Goal: Task Accomplishment & Management: Complete application form

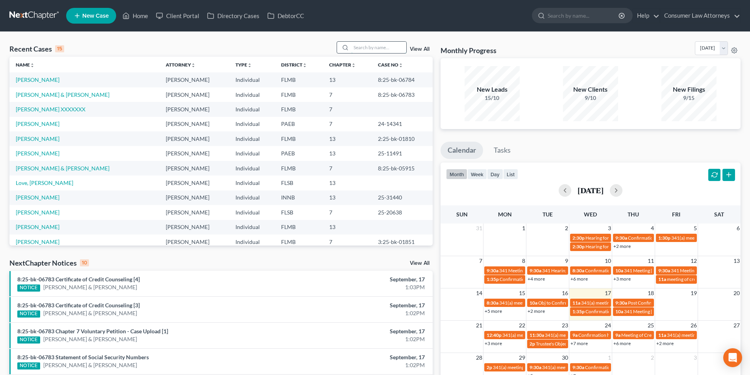
click at [372, 49] on input "search" at bounding box center [378, 47] width 55 height 11
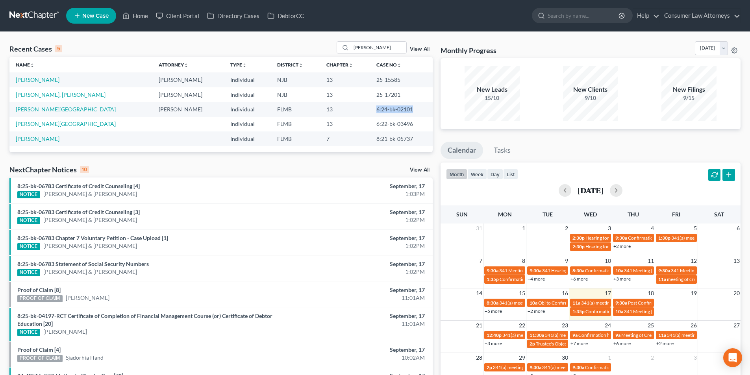
drag, startPoint x: 404, startPoint y: 109, endPoint x: 366, endPoint y: 110, distance: 37.8
click at [370, 110] on td "6:24-bk-02101" at bounding box center [401, 109] width 63 height 15
copy td "6:24-bk-02101"
drag, startPoint x: 346, startPoint y: 50, endPoint x: 332, endPoint y: 50, distance: 14.6
click at [332, 50] on div "Recent Cases 5 [PERSON_NAME] View All" at bounding box center [220, 48] width 423 height 15
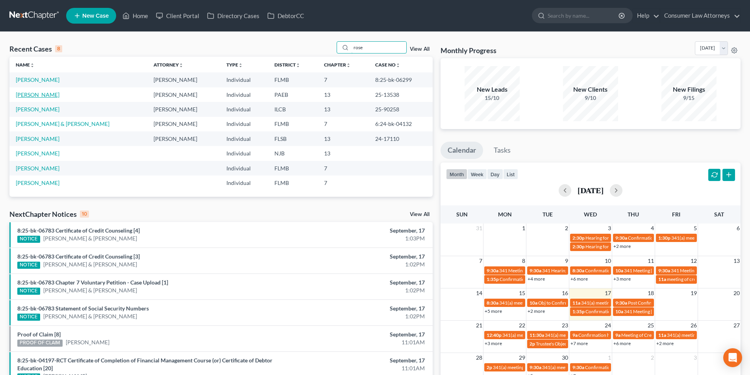
type input "rose"
click at [36, 96] on link "[PERSON_NAME]" at bounding box center [38, 94] width 44 height 7
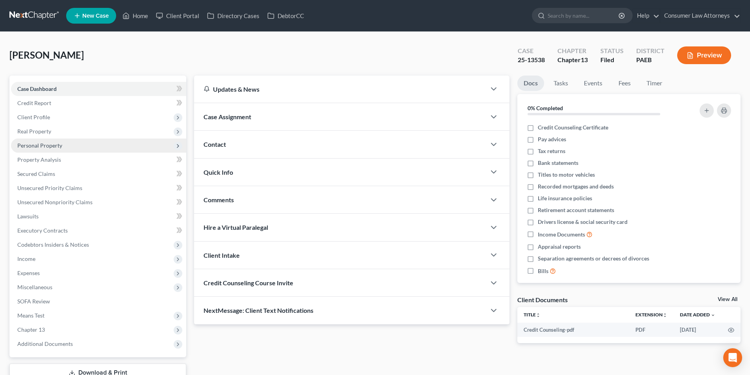
click at [45, 146] on span "Personal Property" at bounding box center [39, 145] width 45 height 7
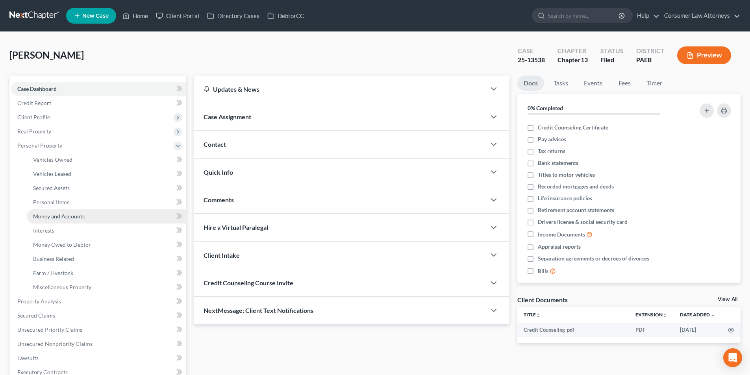
click at [57, 215] on span "Money and Accounts" at bounding box center [59, 216] width 52 height 7
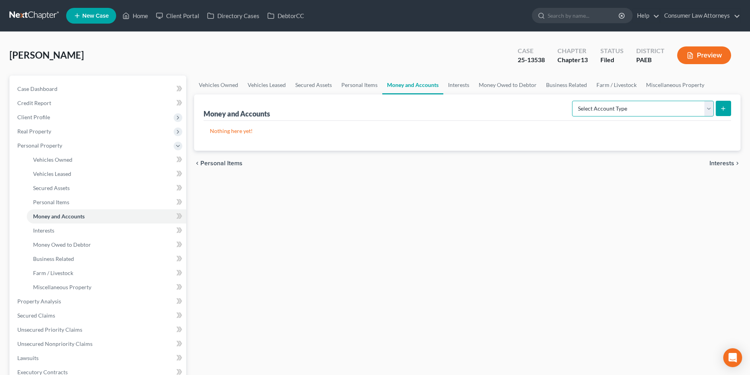
click at [596, 109] on select "Select Account Type Brokerage Cash on Hand Certificates of Deposit Checking Acc…" at bounding box center [643, 109] width 142 height 16
select select "cash_on_hand"
click at [573, 101] on select "Select Account Type Brokerage Cash on Hand Certificates of Deposit Checking Acc…" at bounding box center [643, 109] width 142 height 16
click at [724, 106] on icon "submit" at bounding box center [723, 108] width 6 height 6
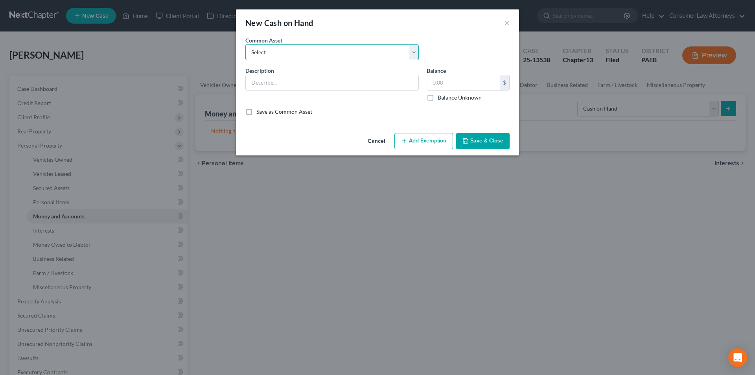
click at [304, 51] on select "Select Cash on hand" at bounding box center [333, 52] width 174 height 16
select select "0"
click at [246, 44] on select "Select Cash on hand" at bounding box center [333, 52] width 174 height 16
type input "Cash on hand"
type input "4,000.00"
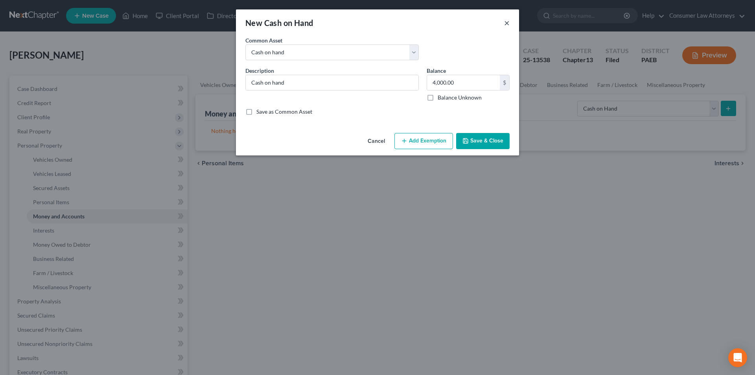
click at [509, 22] on button "×" at bounding box center [507, 22] width 6 height 9
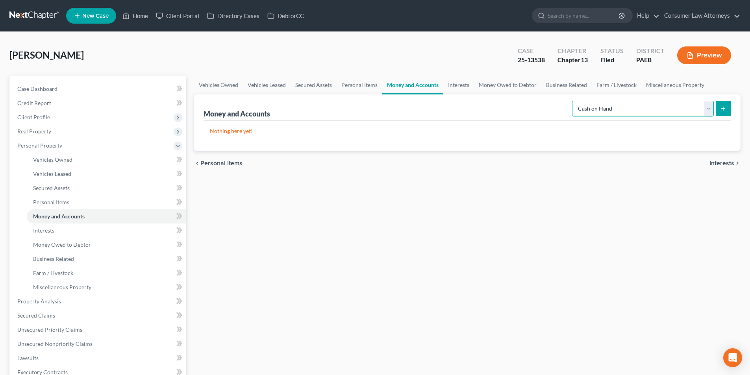
click at [633, 108] on select "Select Account Type Brokerage Cash on Hand Certificates of Deposit Checking Acc…" at bounding box center [643, 109] width 142 height 16
select select "checking"
click at [573, 101] on select "Select Account Type Brokerage Cash on Hand Certificates of Deposit Checking Acc…" at bounding box center [643, 109] width 142 height 16
click at [723, 110] on line "submit" at bounding box center [723, 109] width 0 height 4
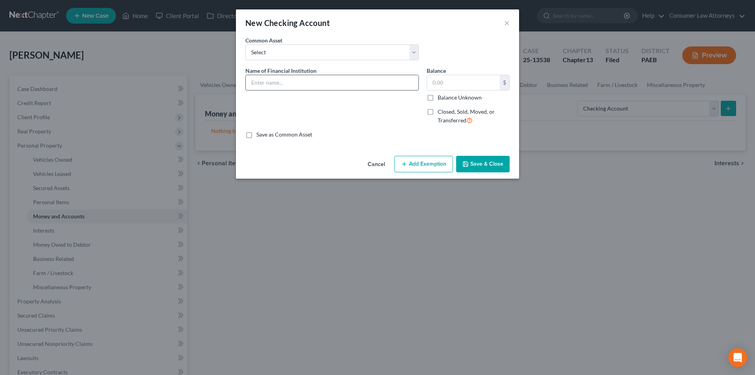
click at [318, 82] on input "text" at bounding box center [332, 82] width 173 height 15
type input "First Commonwealth FCU"
click at [444, 85] on input "text" at bounding box center [463, 82] width 73 height 15
type input "22.00"
click at [425, 160] on button "Add Exemption" at bounding box center [424, 164] width 59 height 17
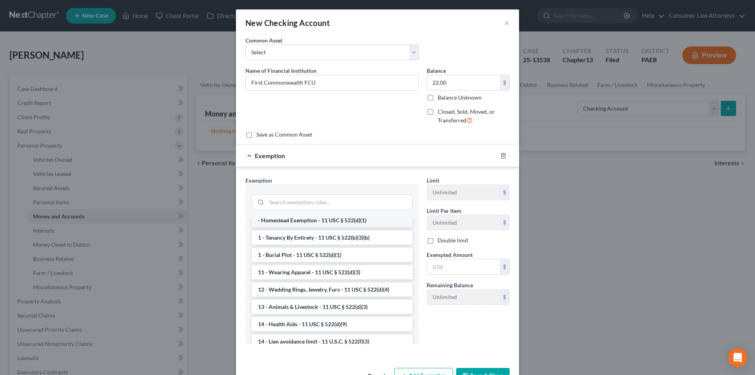
scroll to position [79, 0]
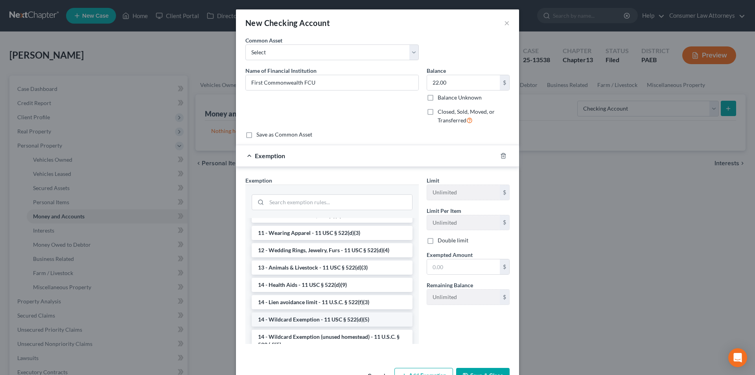
click at [304, 318] on li "14 - Wildcard Exemption - 11 USC § 522(d)(5)" at bounding box center [332, 319] width 161 height 14
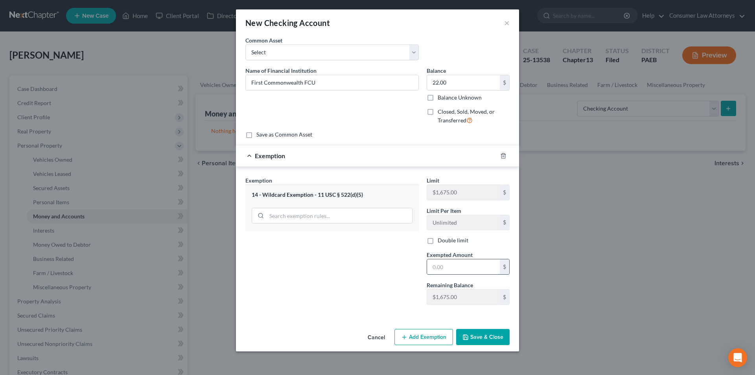
click at [445, 265] on input "text" at bounding box center [463, 266] width 73 height 15
type input "22.00"
click at [492, 339] on button "Save & Close" at bounding box center [483, 337] width 54 height 17
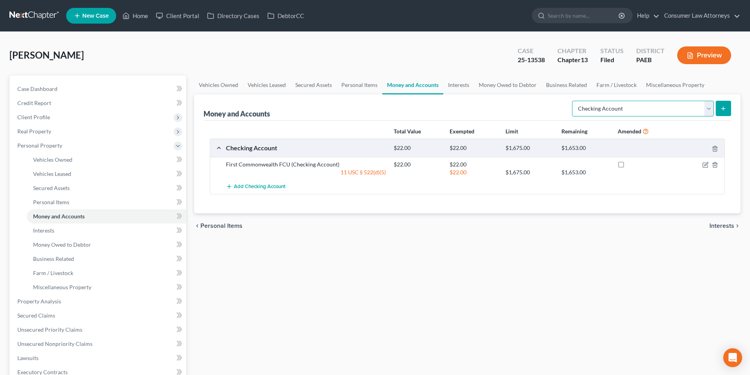
click at [623, 109] on select "Select Account Type Brokerage Cash on Hand Certificates of Deposit Checking Acc…" at bounding box center [643, 109] width 142 height 16
select select "savings"
click at [573, 101] on select "Select Account Type Brokerage Cash on Hand Certificates of Deposit Checking Acc…" at bounding box center [643, 109] width 142 height 16
click at [726, 110] on button "submit" at bounding box center [722, 108] width 15 height 15
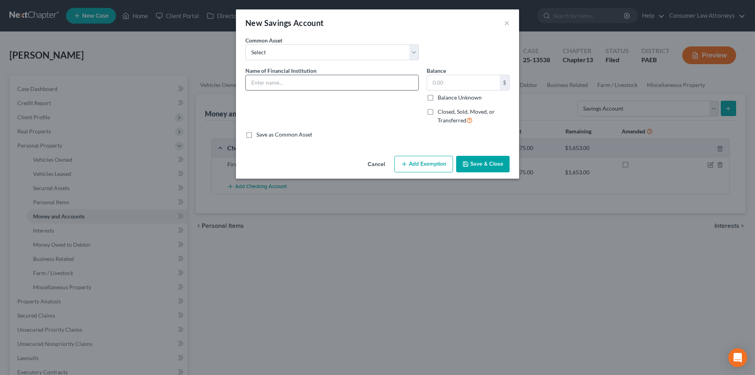
click at [311, 82] on input "text" at bounding box center [332, 82] width 173 height 15
click at [278, 81] on input "First Commwealth FCU" at bounding box center [332, 82] width 173 height 15
type input "First Commonwealth FCU"
click at [508, 25] on button "×" at bounding box center [507, 22] width 6 height 9
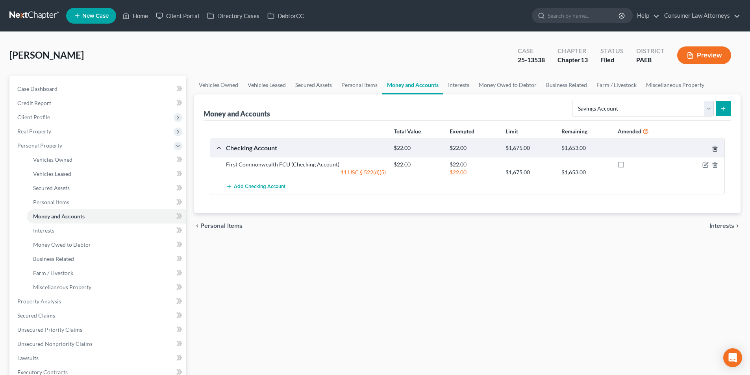
click at [714, 151] on icon "button" at bounding box center [714, 149] width 6 height 6
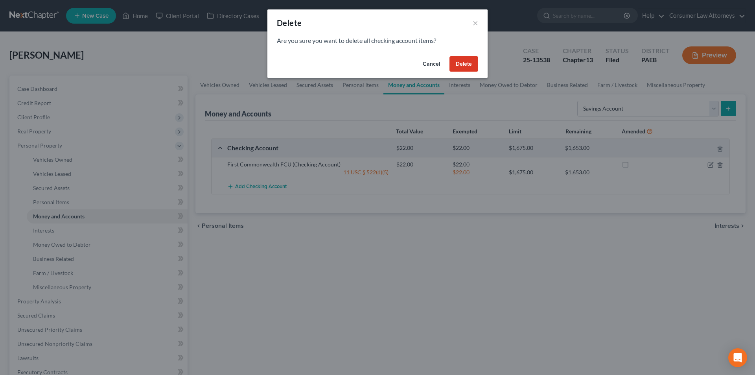
click at [461, 60] on button "Delete" at bounding box center [464, 64] width 29 height 16
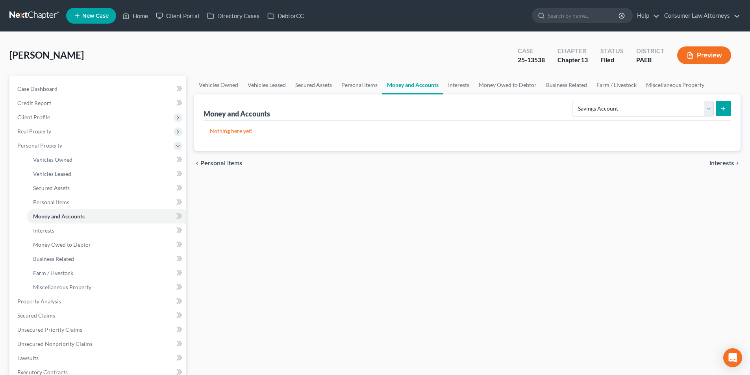
click at [726, 107] on button "submit" at bounding box center [722, 108] width 15 height 15
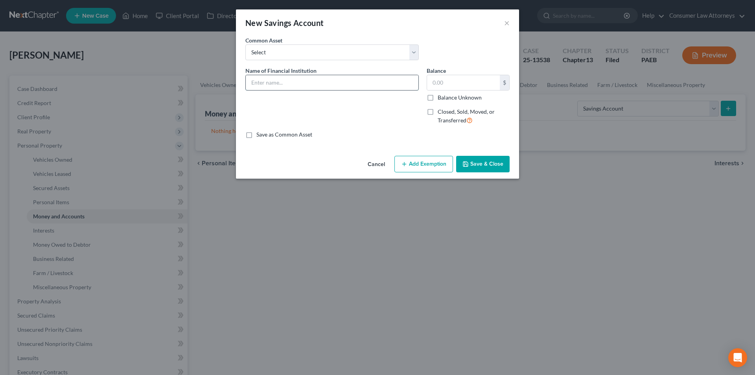
click at [305, 85] on input "text" at bounding box center [332, 82] width 173 height 15
type input "First Commonwealth FCU"
click at [449, 84] on input "text" at bounding box center [463, 82] width 73 height 15
type input "22.00"
click at [419, 169] on button "Add Exemption" at bounding box center [424, 164] width 59 height 17
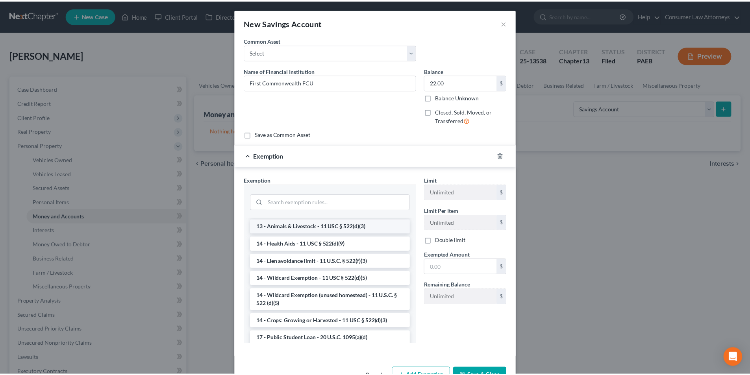
scroll to position [157, 0]
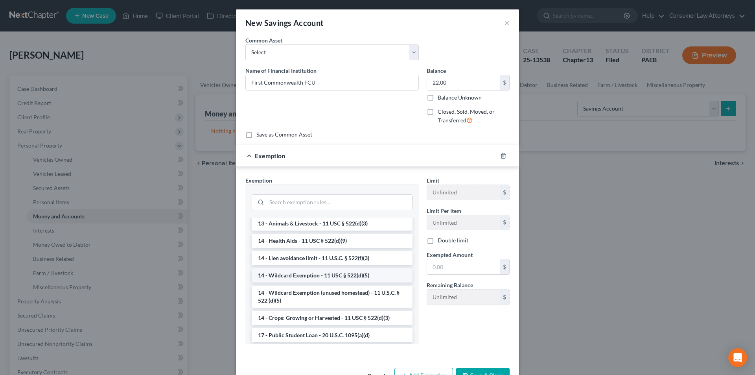
click at [309, 283] on li "14 - Wildcard Exemption - 11 USC § 522(d)(5)" at bounding box center [332, 275] width 161 height 14
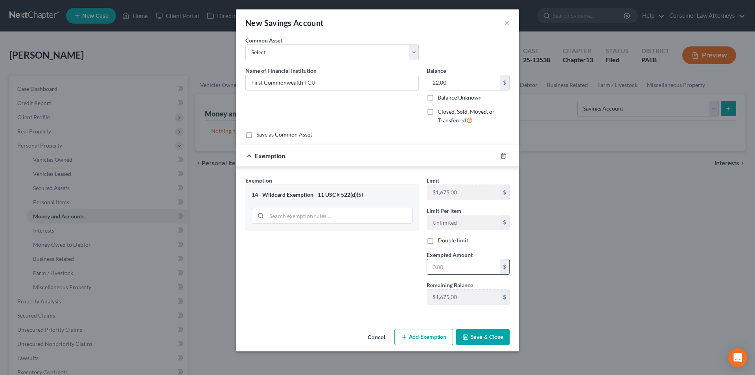
click at [434, 269] on input "text" at bounding box center [463, 266] width 73 height 15
type input "22.00"
click at [480, 331] on button "Save & Close" at bounding box center [483, 337] width 54 height 17
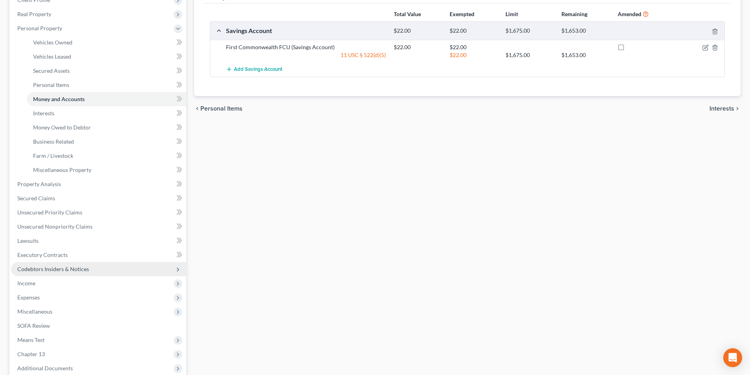
scroll to position [118, 0]
click at [33, 282] on span "Income" at bounding box center [26, 282] width 18 height 7
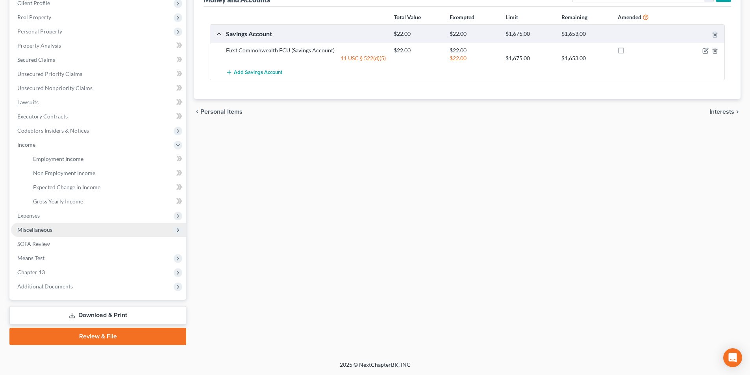
scroll to position [114, 0]
click at [57, 159] on span "Employment Income" at bounding box center [58, 158] width 50 height 7
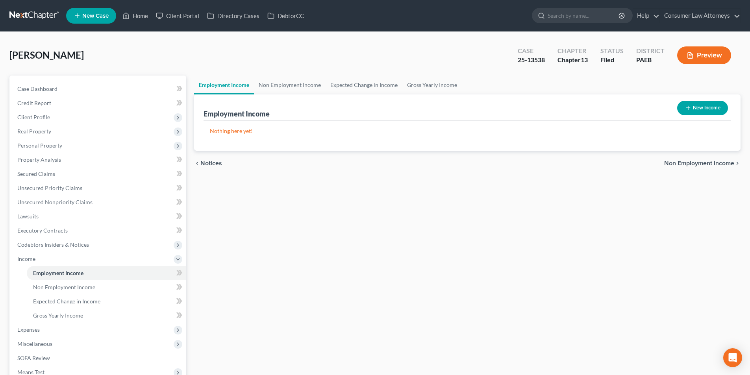
click at [705, 107] on button "New Income" at bounding box center [702, 108] width 51 height 15
select select "0"
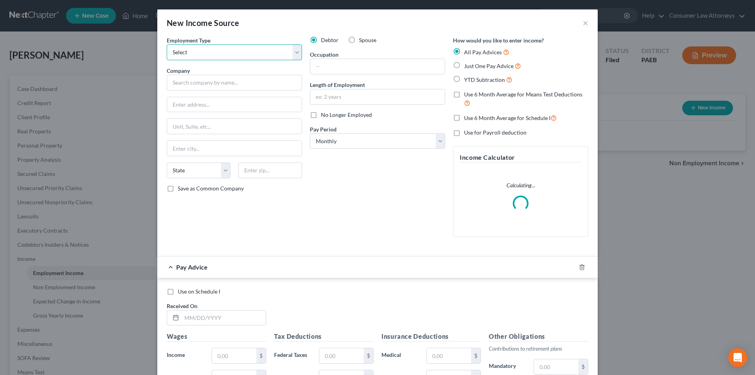
click at [224, 54] on select "Select Full or [DEMOGRAPHIC_DATA] Employment Self Employment" at bounding box center [234, 52] width 135 height 16
select select "0"
click at [167, 44] on select "Select Full or [DEMOGRAPHIC_DATA] Employment Self Employment" at bounding box center [234, 52] width 135 height 16
click at [213, 82] on input "text" at bounding box center [234, 83] width 135 height 16
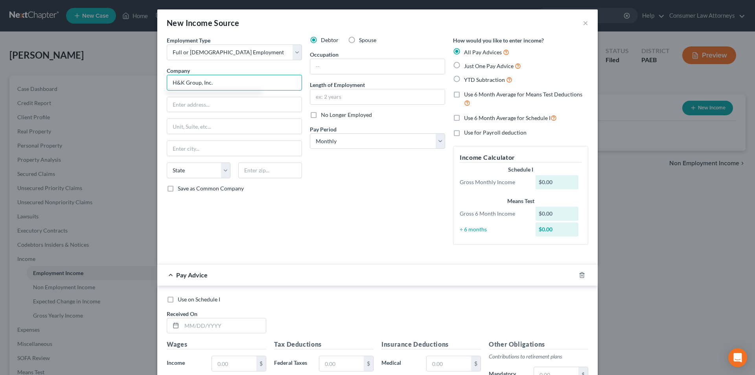
type input "H&K Group, Inc."
type input "PO Box 196"
type input "19474"
click at [360, 172] on div "Debtor Spouse Occupation Length of Employment No Longer Employed Pay Period * S…" at bounding box center [377, 143] width 143 height 215
type input "Skippack"
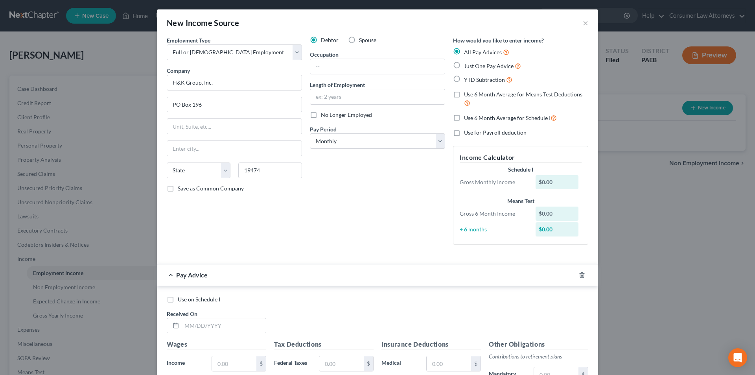
select select "39"
click at [178, 188] on label "Save as Common Company" at bounding box center [211, 189] width 66 height 8
click at [181, 188] on input "Save as Common Company" at bounding box center [183, 187] width 5 height 5
checkbox input "true"
click at [365, 141] on select "Select Monthly Twice Monthly Every Other Week Weekly" at bounding box center [377, 141] width 135 height 16
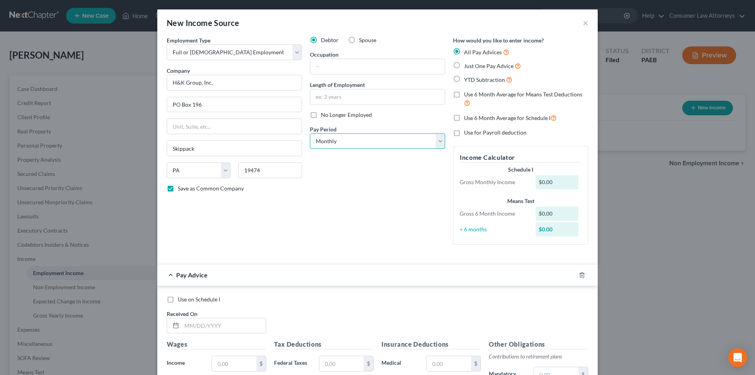
select select "3"
click at [310, 133] on select "Select Monthly Twice Monthly Every Other Week Weekly" at bounding box center [377, 141] width 135 height 16
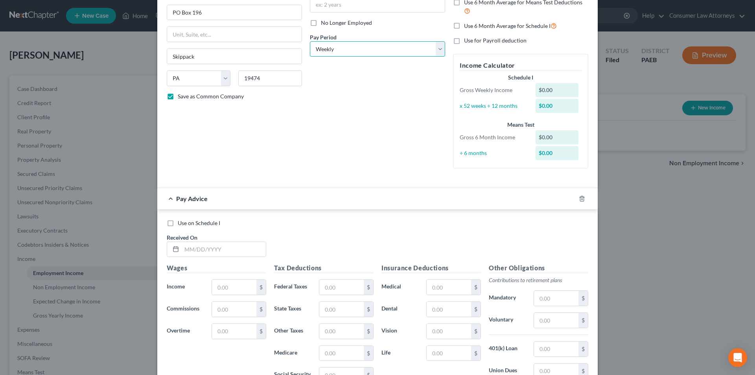
scroll to position [39, 0]
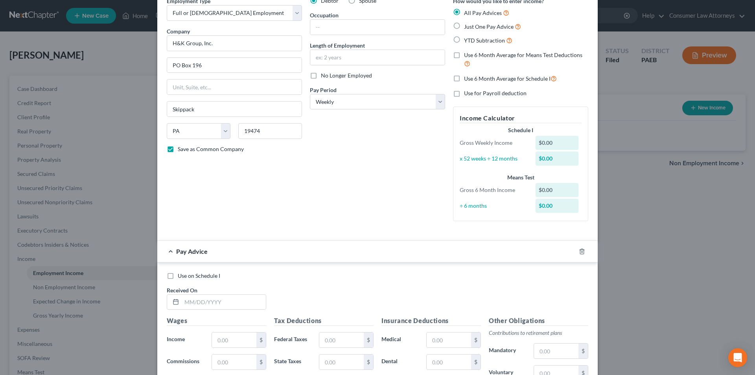
click at [464, 81] on label "Use 6 Month Average for Schedule I" at bounding box center [510, 78] width 93 height 9
click at [467, 79] on input "Use 6 Month Average for Schedule I" at bounding box center [469, 76] width 5 height 5
checkbox input "true"
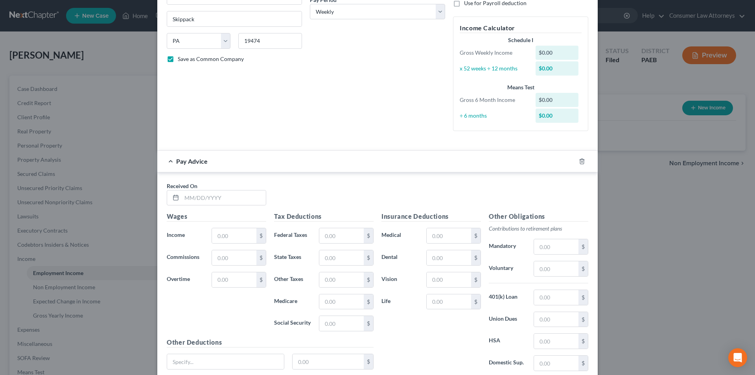
scroll to position [192, 0]
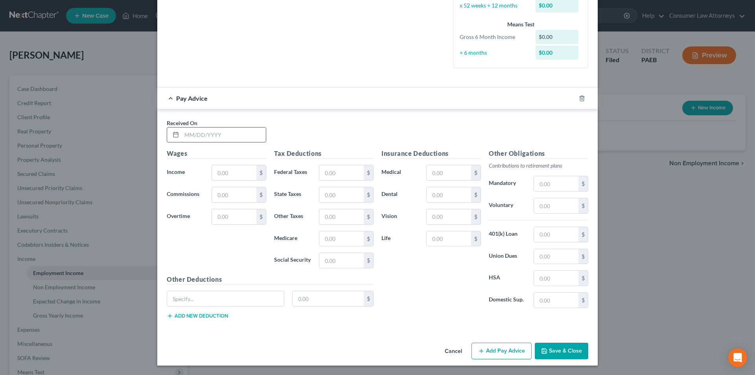
click at [212, 138] on input "text" at bounding box center [224, 134] width 84 height 15
type input "[DATE]"
click at [229, 177] on input "text" at bounding box center [234, 172] width 44 height 15
type input "815.00"
click at [350, 171] on input "text" at bounding box center [341, 172] width 44 height 15
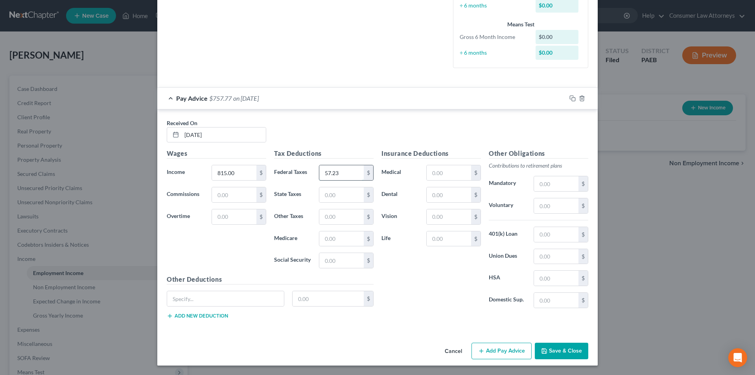
type input "57.23"
type input "24.52"
type input "0.57"
type input "11.82"
type input "50.53"
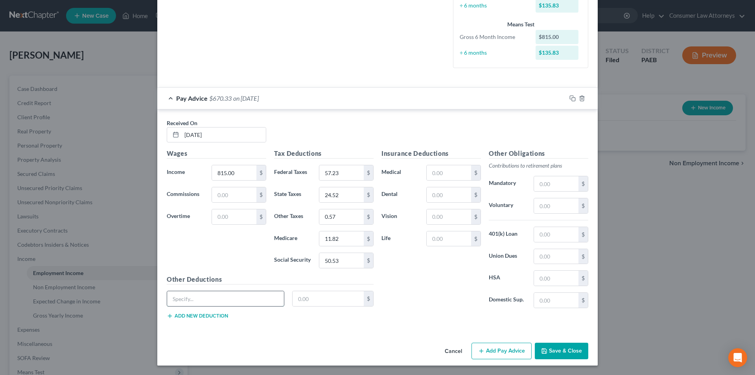
click at [257, 302] on input "text" at bounding box center [225, 298] width 117 height 15
type input "Deductions"
click at [301, 302] on input "text" at bounding box center [329, 298] width 72 height 15
type input "9.15"
click at [545, 204] on input "text" at bounding box center [556, 205] width 44 height 15
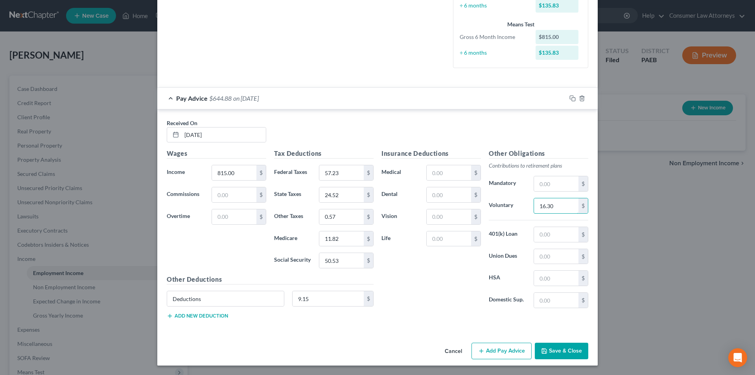
type input "16.30"
click at [486, 348] on button "Add Pay Advice" at bounding box center [502, 351] width 60 height 17
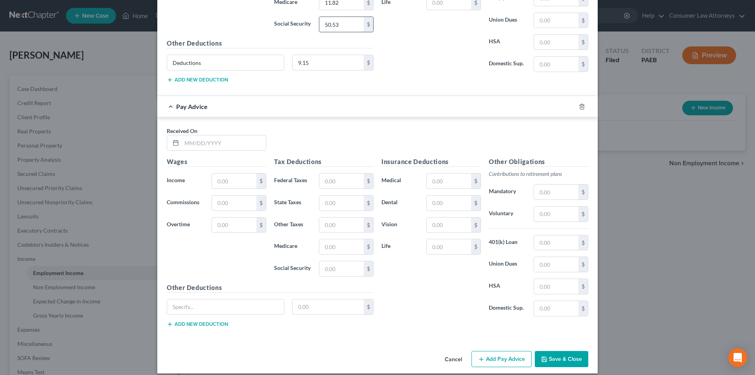
scroll to position [436, 0]
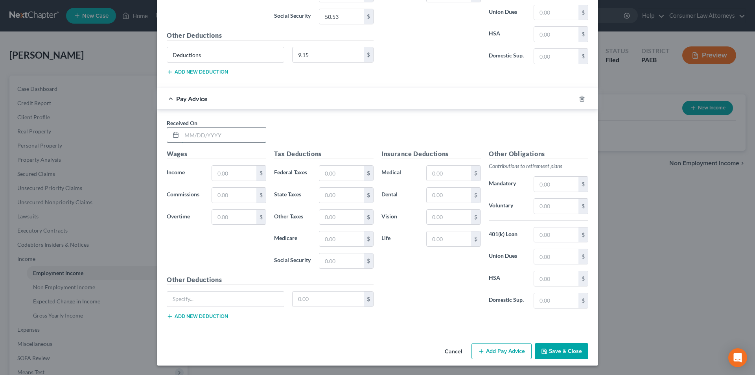
click at [228, 134] on input "text" at bounding box center [224, 134] width 84 height 15
type input "[DATE]"
click at [239, 176] on input "text" at bounding box center [234, 173] width 44 height 15
type input "1,010.00"
click at [337, 177] on input "text" at bounding box center [341, 173] width 44 height 15
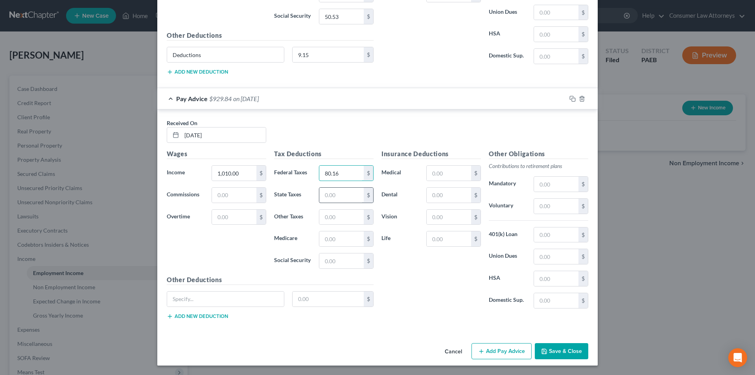
type input "80.16"
click at [336, 196] on input "text" at bounding box center [341, 195] width 44 height 15
type input "30.39"
click at [336, 215] on input "text" at bounding box center [341, 217] width 44 height 15
type input "0.71"
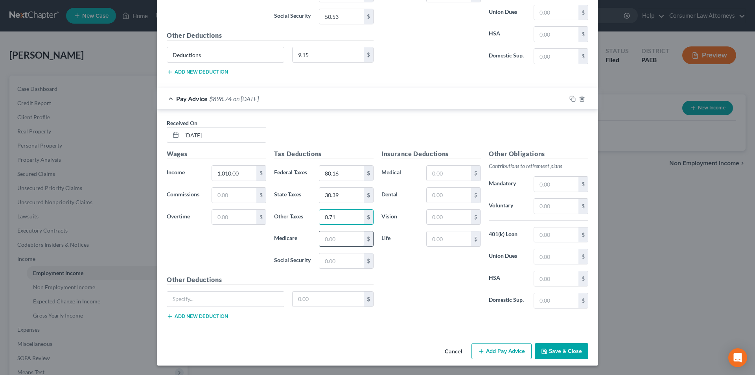
click at [332, 242] on input "text" at bounding box center [341, 238] width 44 height 15
type input "14.65"
click at [342, 259] on input "text" at bounding box center [341, 260] width 44 height 15
type input "62.62"
click at [205, 307] on div at bounding box center [226, 299] width 118 height 16
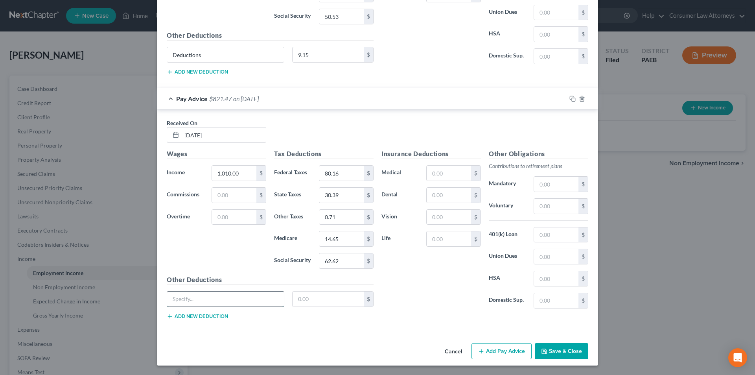
click at [205, 299] on input "text" at bounding box center [225, 299] width 117 height 15
type input "Deductions"
click at [317, 301] on input "text" at bounding box center [329, 299] width 72 height 15
type input "11.10"
click at [546, 208] on input "text" at bounding box center [556, 206] width 44 height 15
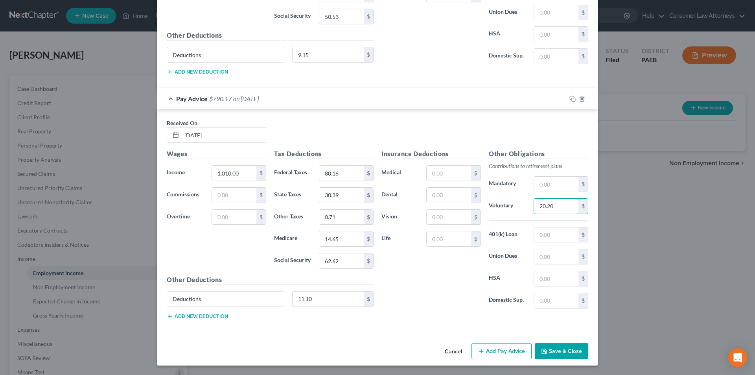
type input "20.20"
click at [500, 358] on button "Add Pay Advice" at bounding box center [502, 351] width 60 height 17
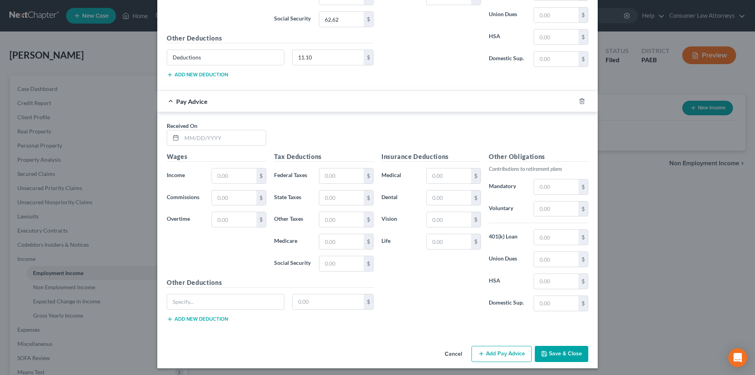
scroll to position [681, 0]
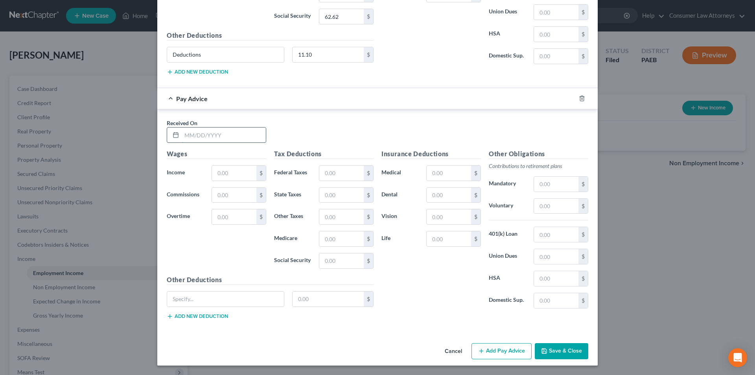
click at [191, 136] on input "text" at bounding box center [224, 134] width 84 height 15
type input "[DATE]"
click at [225, 169] on input "text" at bounding box center [234, 173] width 44 height 15
type input "1,150.00"
click at [346, 175] on input "text" at bounding box center [341, 173] width 44 height 15
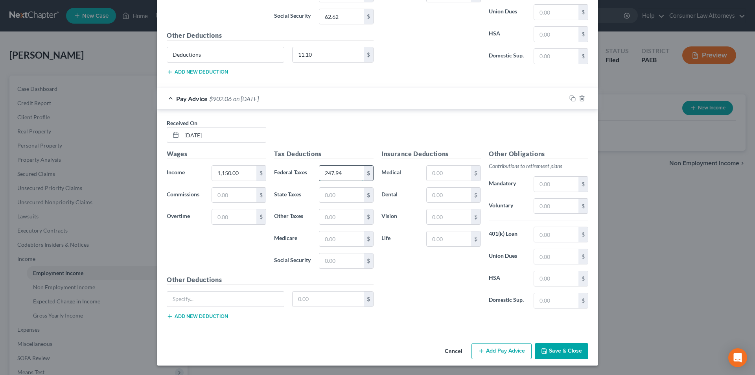
type input "247.94"
type input "34.60"
type input "0.81"
type input "16.68"
type input "71.30"
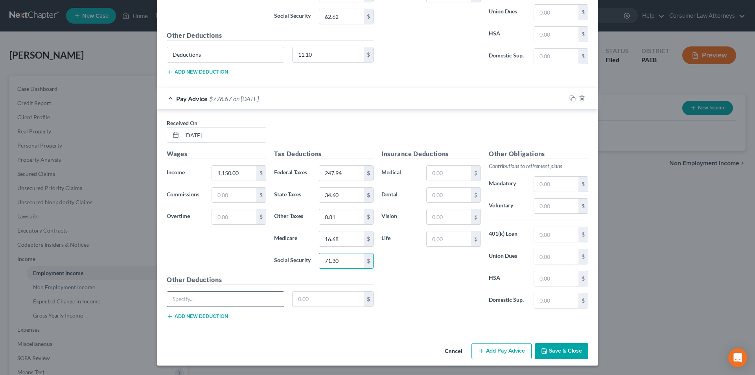
click at [234, 299] on input "text" at bounding box center [225, 299] width 117 height 15
type input "Deductions"
click at [310, 301] on input "text" at bounding box center [329, 299] width 72 height 15
type input "11.50"
click at [545, 209] on input "text" at bounding box center [556, 206] width 44 height 15
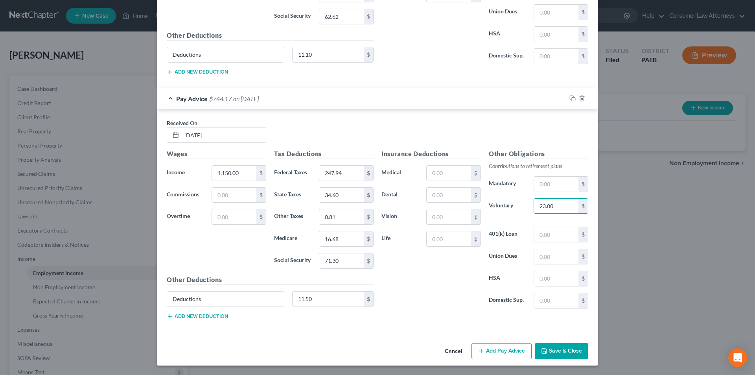
type input "23.00"
click at [498, 354] on button "Add Pay Advice" at bounding box center [502, 351] width 60 height 17
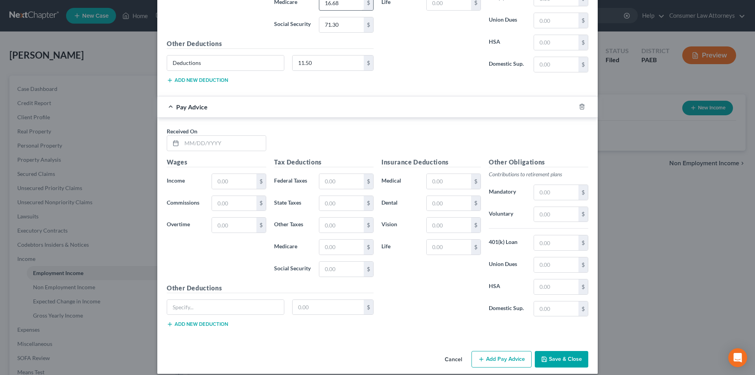
scroll to position [925, 0]
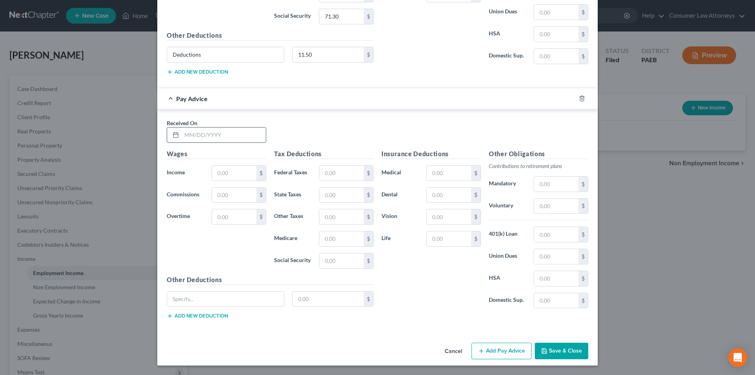
click at [230, 137] on input "text" at bounding box center [224, 134] width 84 height 15
type input "[DATE]"
click at [225, 174] on input "text" at bounding box center [234, 173] width 44 height 15
type input "810.00"
click at [344, 173] on input "text" at bounding box center [341, 173] width 44 height 15
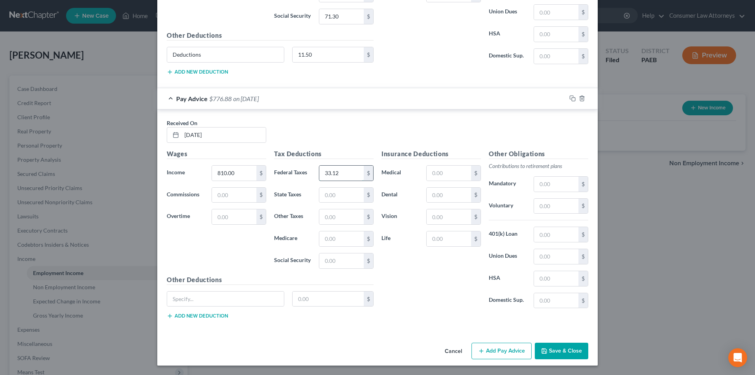
type input "33.12"
type input "18.35"
type input "0.43"
type input "8.85"
type input "37.82"
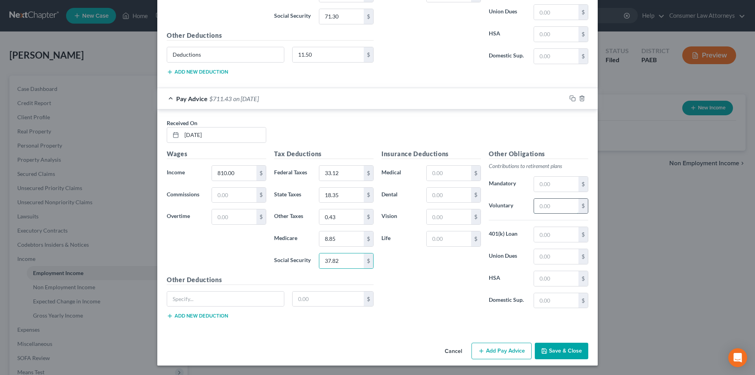
click at [561, 207] on input "text" at bounding box center [556, 206] width 44 height 15
type input "12.20"
click at [192, 303] on input "text" at bounding box center [225, 299] width 117 height 15
type input "Deductions"
click at [301, 299] on input "text" at bounding box center [329, 299] width 72 height 15
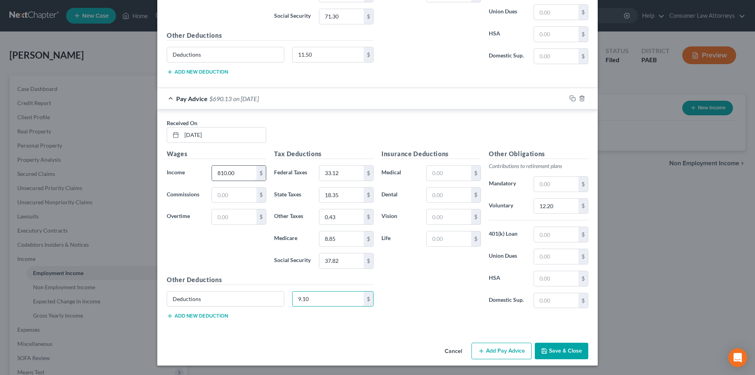
type input "9.10"
click at [217, 175] on input "810.00" at bounding box center [234, 173] width 44 height 15
type input "610.00"
click at [294, 299] on input "9.10" at bounding box center [329, 299] width 72 height 15
type input "7.10"
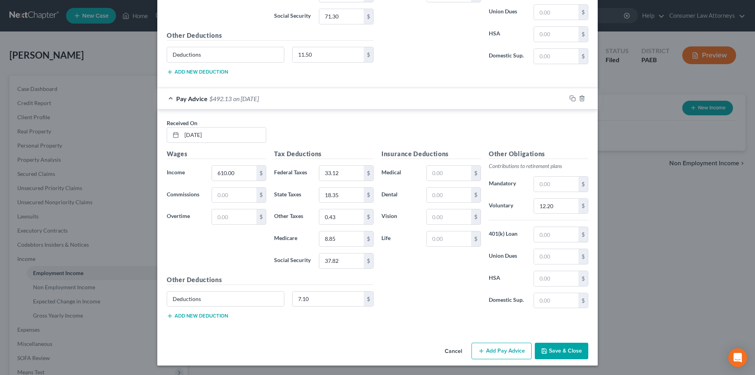
click at [494, 350] on button "Add Pay Advice" at bounding box center [502, 351] width 60 height 17
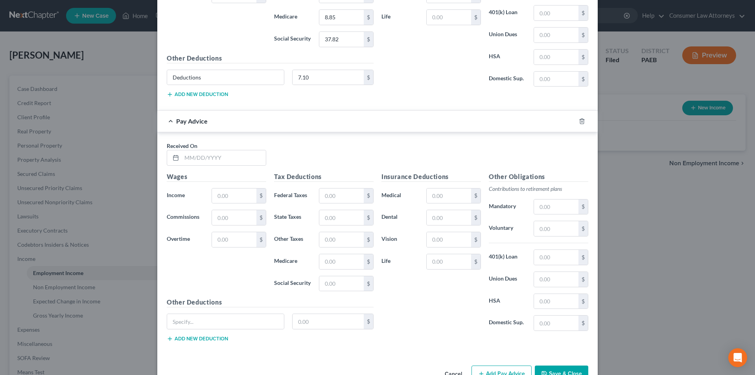
scroll to position [1169, 0]
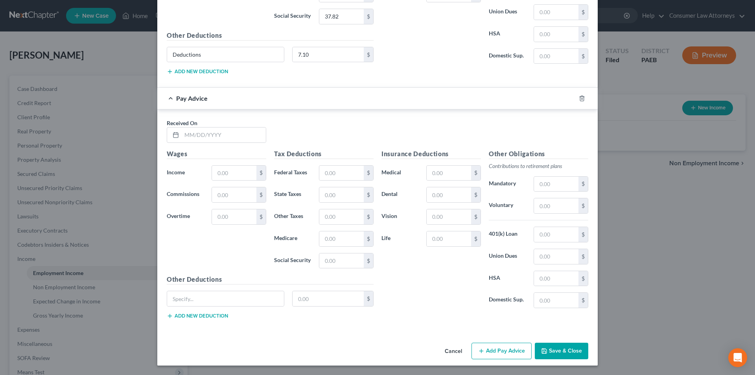
click at [213, 144] on div "Received On *" at bounding box center [378, 134] width 430 height 30
click at [216, 135] on input "text" at bounding box center [224, 134] width 84 height 15
type input "[DATE]"
click at [226, 179] on input "text" at bounding box center [234, 173] width 44 height 15
type input "822.50"
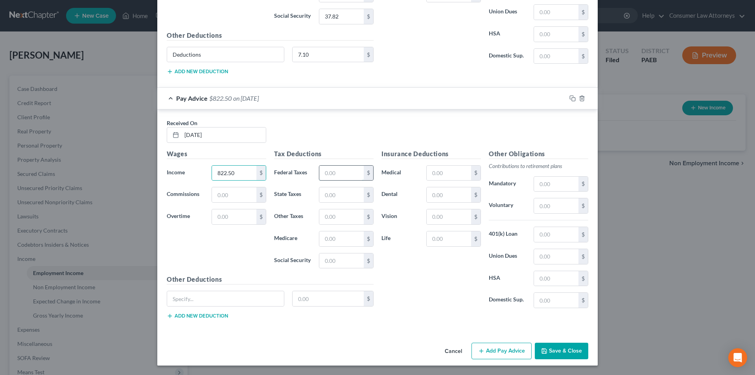
click at [334, 175] on input "text" at bounding box center [341, 173] width 44 height 15
type input "58.11"
click at [340, 264] on input "text" at bounding box center [341, 260] width 44 height 15
type input "51.00"
click at [346, 199] on input "text" at bounding box center [341, 194] width 44 height 15
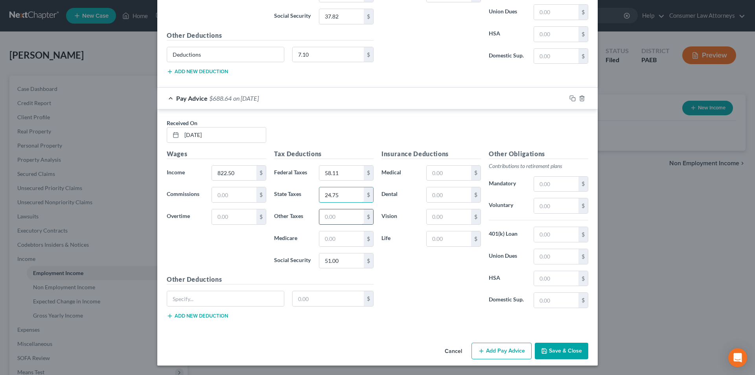
type input "24.75"
click at [337, 218] on input "text" at bounding box center [341, 216] width 44 height 15
type input "0.58"
click at [334, 236] on input "text" at bounding box center [341, 238] width 44 height 15
type input "24.75"
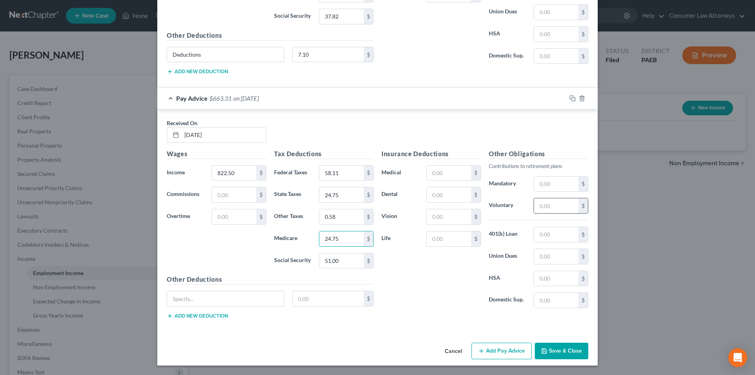
click at [543, 207] on input "text" at bounding box center [556, 205] width 44 height 15
type input "16.45"
click at [241, 299] on input "text" at bounding box center [225, 298] width 117 height 15
type input "Deductions"
click at [305, 301] on input "text" at bounding box center [329, 298] width 72 height 15
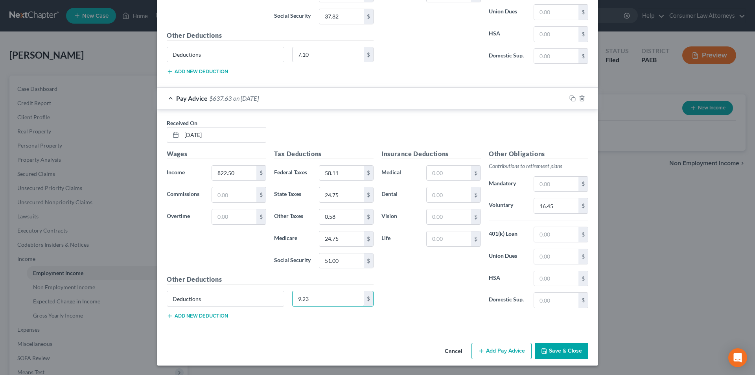
type input "9.23"
click at [341, 240] on input "24.75" at bounding box center [341, 238] width 44 height 15
type input "11.93"
click at [511, 346] on button "Add Pay Advice" at bounding box center [502, 351] width 60 height 17
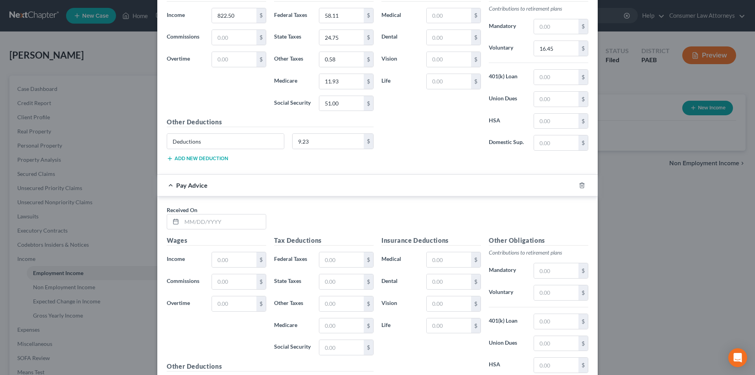
scroll to position [1414, 0]
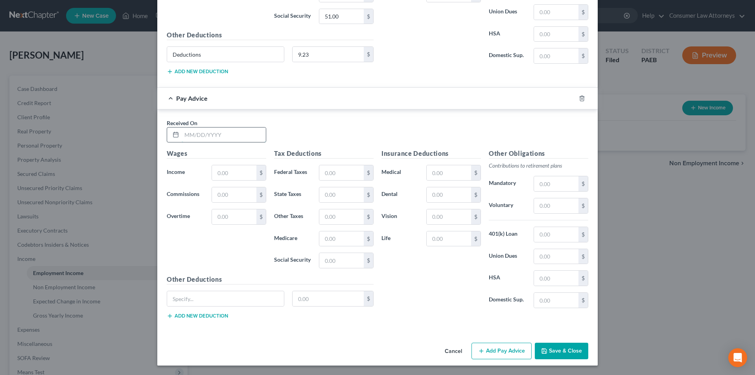
click at [194, 130] on input "text" at bounding box center [224, 134] width 84 height 15
type input "[DATE]"
click at [225, 174] on input "text" at bounding box center [234, 172] width 44 height 15
type input "615.00"
click at [335, 173] on input "text" at bounding box center [341, 172] width 44 height 15
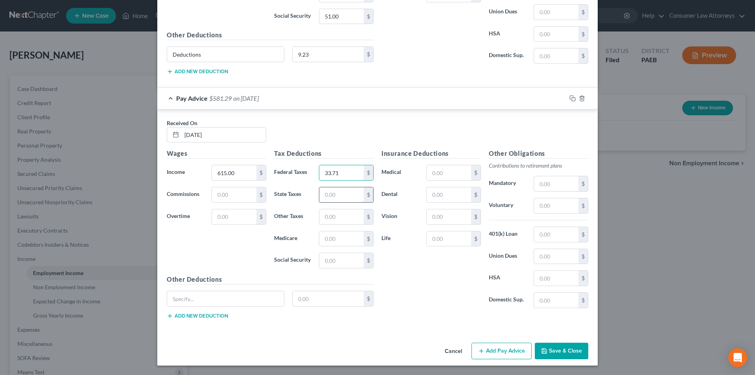
type input "33.71"
click at [334, 195] on input "text" at bounding box center [341, 194] width 44 height 15
type input "18.50"
click at [333, 213] on input "text" at bounding box center [341, 216] width 44 height 15
type input "0.43"
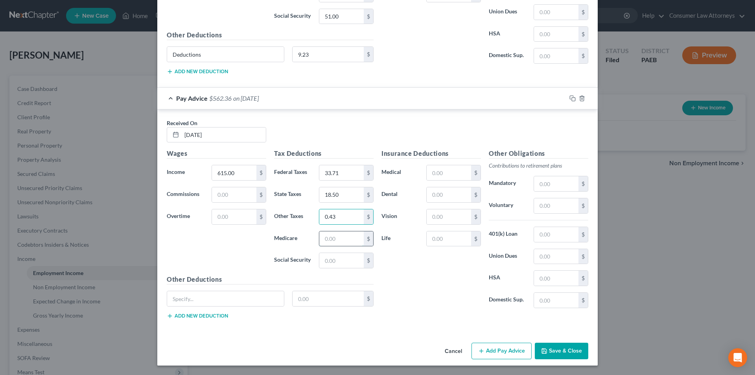
click at [331, 242] on input "text" at bounding box center [341, 238] width 44 height 15
type input "8.92"
click at [331, 257] on input "text" at bounding box center [341, 260] width 44 height 15
type input "38.13"
click at [543, 209] on input "text" at bounding box center [556, 205] width 44 height 15
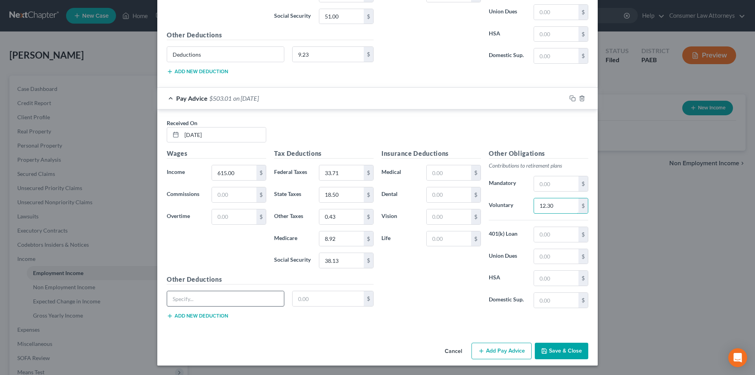
type input "12.30"
click at [245, 294] on input "text" at bounding box center [225, 298] width 117 height 15
type input "Deductions"
click at [312, 299] on input "text" at bounding box center [329, 298] width 72 height 15
type input "7.15"
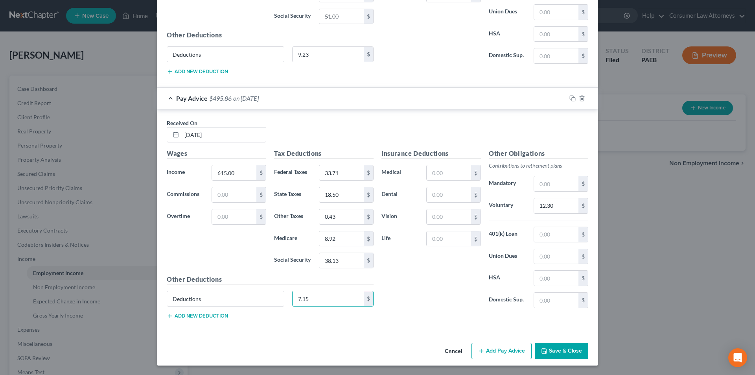
click at [498, 349] on button "Add Pay Advice" at bounding box center [502, 351] width 60 height 17
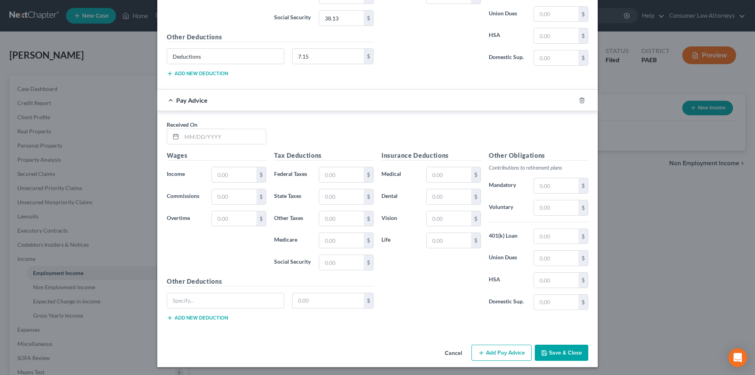
scroll to position [1658, 0]
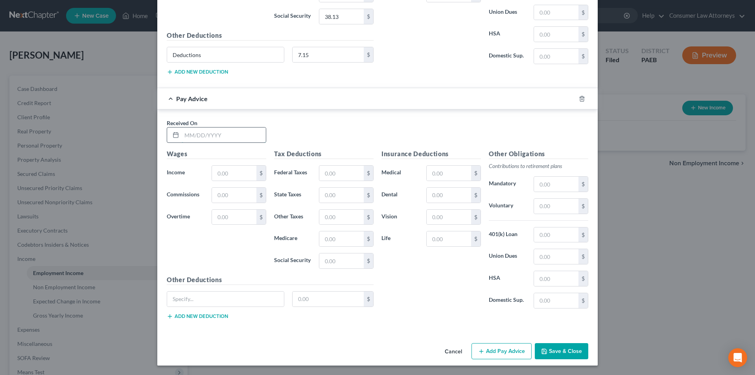
click at [218, 139] on input "text" at bounding box center [224, 134] width 84 height 15
drag, startPoint x: 199, startPoint y: 128, endPoint x: 197, endPoint y: 134, distance: 5.7
click at [199, 131] on input "text" at bounding box center [224, 134] width 84 height 15
type input "[DATE]"
click at [225, 170] on input "text" at bounding box center [234, 173] width 44 height 15
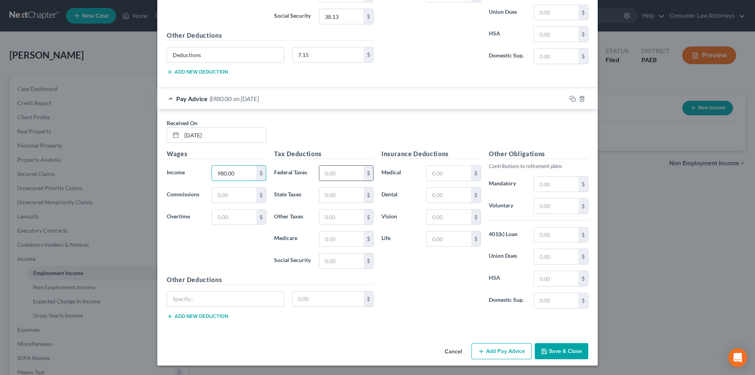
type input "980.00"
click at [332, 176] on input "text" at bounding box center [341, 173] width 44 height 15
type input "76.63"
click at [334, 196] on input "text" at bounding box center [341, 195] width 44 height 15
type input "29.48"
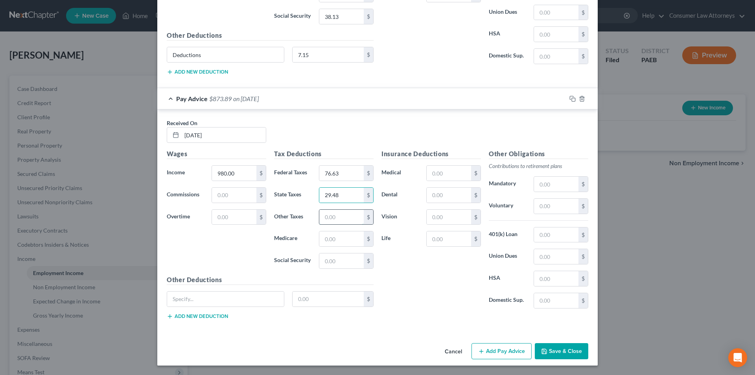
click at [338, 223] on input "text" at bounding box center [341, 217] width 44 height 15
type input "0.69"
click at [334, 243] on input "text" at bounding box center [341, 238] width 44 height 15
type input "14.21"
click at [337, 261] on input "text" at bounding box center [341, 260] width 44 height 15
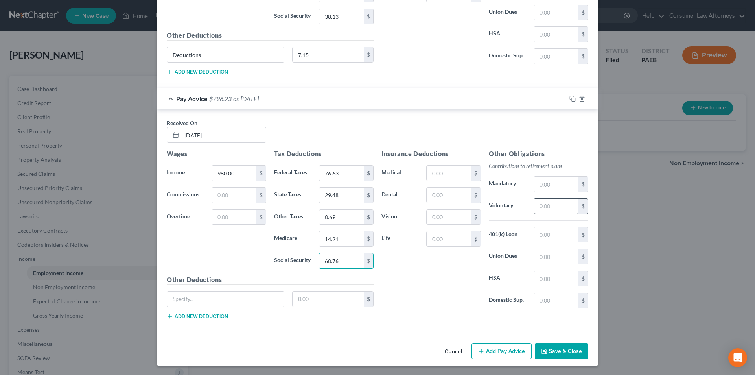
type input "60.76"
click at [554, 209] on input "text" at bounding box center [556, 206] width 44 height 15
type input "19.60"
click at [266, 296] on input "text" at bounding box center [225, 299] width 117 height 15
type input "Deductions"
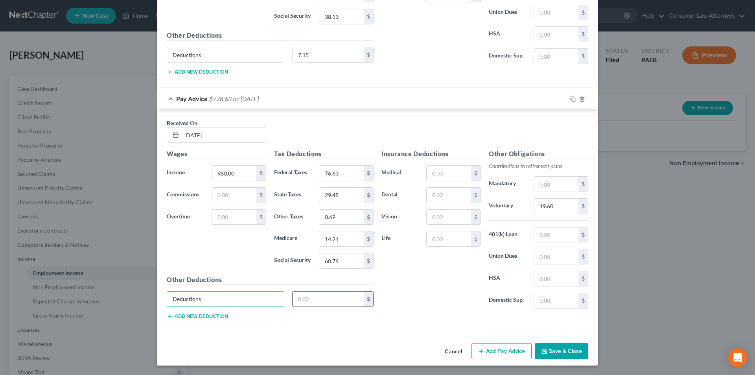
click at [301, 303] on input "text" at bounding box center [329, 299] width 72 height 15
type input "10.80"
click at [499, 356] on button "Add Pay Advice" at bounding box center [502, 351] width 60 height 17
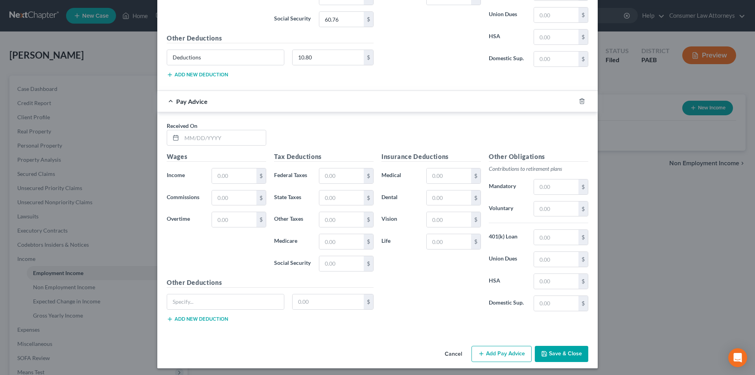
scroll to position [1902, 0]
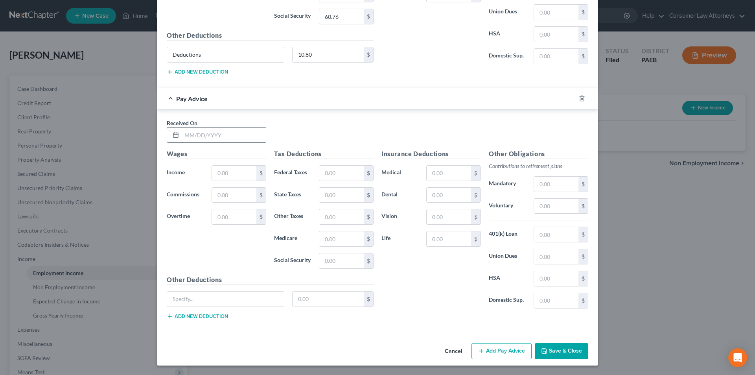
click at [202, 135] on input "text" at bounding box center [224, 134] width 84 height 15
type input "[DATE]"
click at [236, 174] on input "text" at bounding box center [234, 173] width 44 height 15
type input "1,172.38"
click at [337, 170] on input "text" at bounding box center [341, 173] width 44 height 15
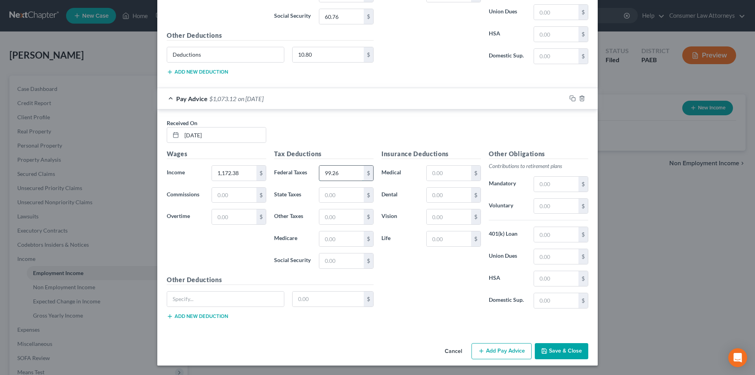
type input "99.26"
type input "35.27"
type input "0.82"
type input "17.00"
type input "72.69"
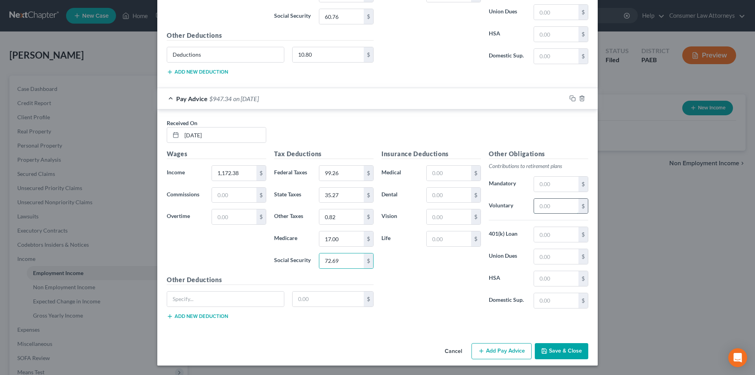
click at [543, 207] on input "text" at bounding box center [556, 206] width 44 height 15
type input "23.45"
click at [262, 297] on input "text" at bounding box center [225, 299] width 117 height 15
type input "Deductions"
click at [316, 298] on input "text" at bounding box center [329, 299] width 72 height 15
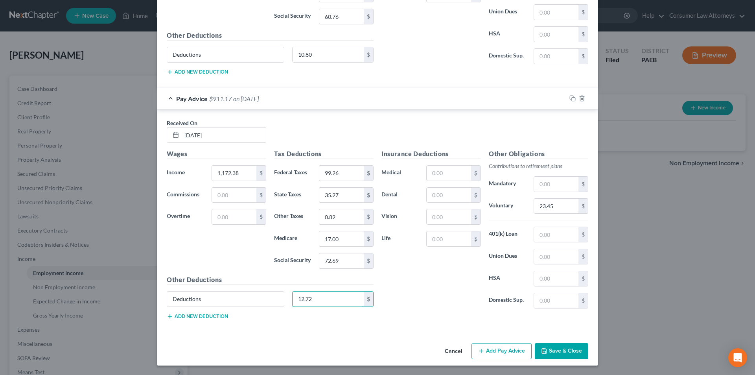
type input "12.72"
click at [504, 356] on button "Add Pay Advice" at bounding box center [502, 351] width 60 height 17
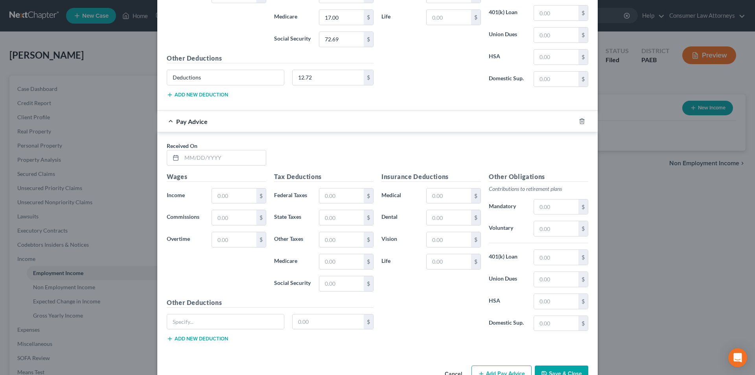
scroll to position [2146, 0]
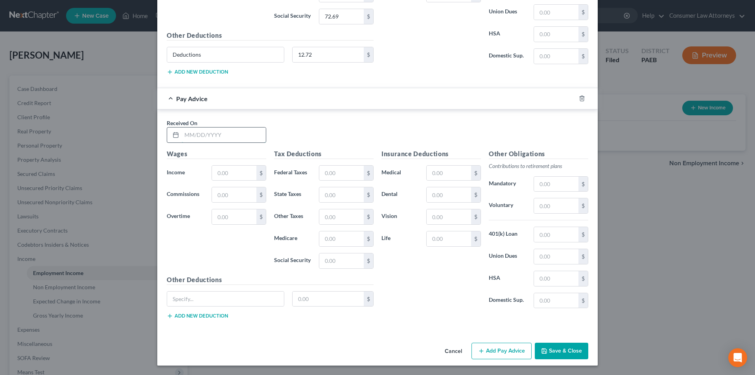
click at [226, 138] on input "text" at bounding box center [224, 134] width 84 height 15
type input "[DATE]"
click at [223, 171] on input "text" at bounding box center [234, 173] width 44 height 15
type input "1,180.17"
click at [337, 173] on input "text" at bounding box center [341, 173] width 44 height 15
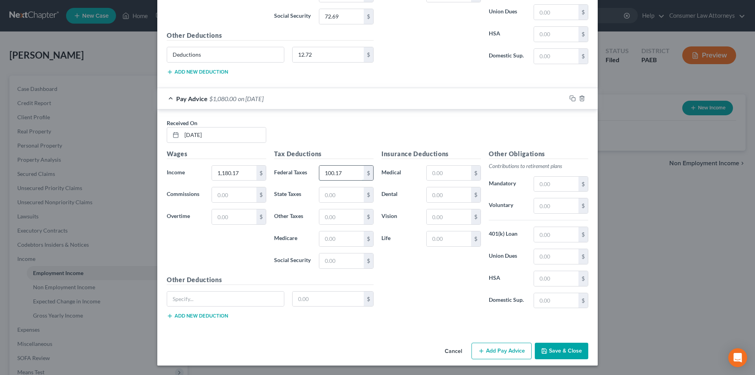
type input "100.17"
type input "36.23"
type input "0.83"
type input "17.11"
type input "73.17"
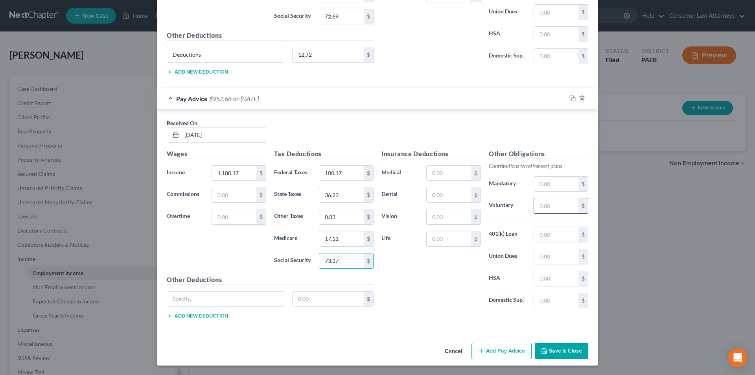
click at [549, 207] on input "text" at bounding box center [556, 205] width 44 height 15
type input "23.60"
click at [262, 294] on input "text" at bounding box center [225, 299] width 117 height 15
type input "Deductions"
click at [307, 301] on input "text" at bounding box center [329, 299] width 72 height 15
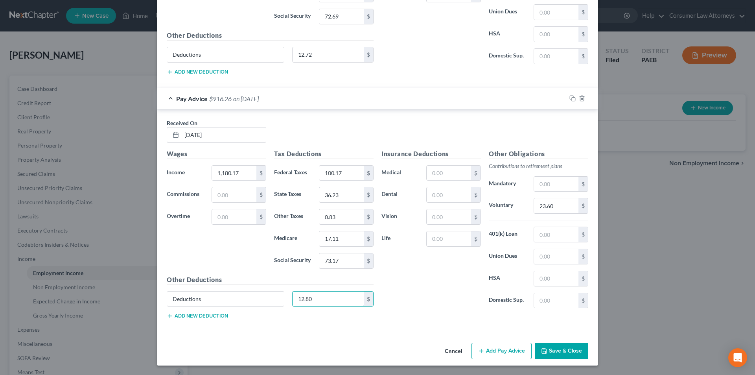
type input "12.80"
click at [497, 347] on button "Add Pay Advice" at bounding box center [502, 351] width 60 height 17
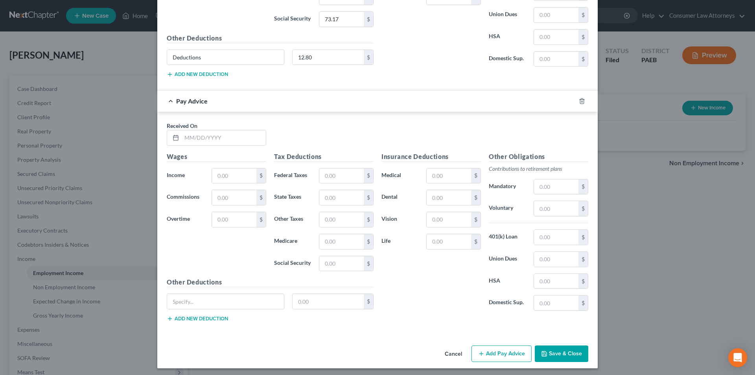
scroll to position [2391, 0]
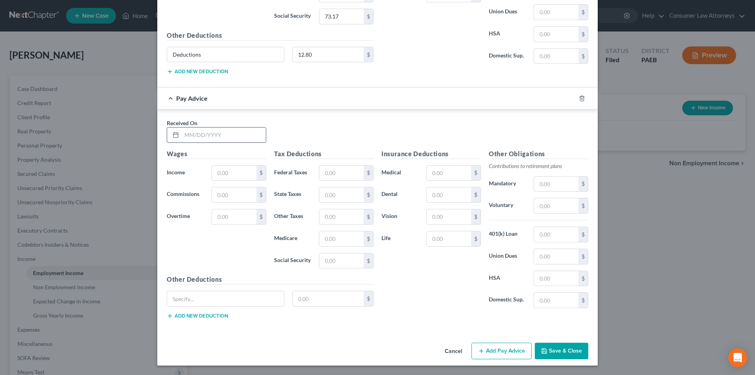
click at [227, 138] on input "text" at bounding box center [224, 134] width 84 height 15
click at [227, 138] on input "05/15/202" at bounding box center [224, 134] width 84 height 15
type input "[DATE]"
click at [223, 168] on input "text" at bounding box center [234, 173] width 44 height 15
type input "1,156.83"
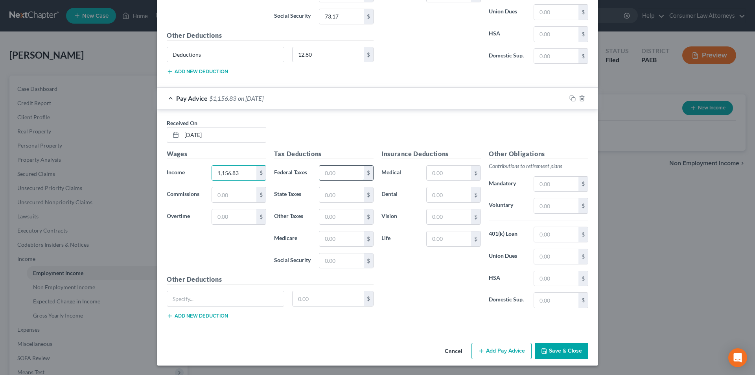
click at [331, 175] on input "text" at bounding box center [341, 173] width 44 height 15
type input "97.43"
type input "35.51"
type input "0.81"
type input "16.77"
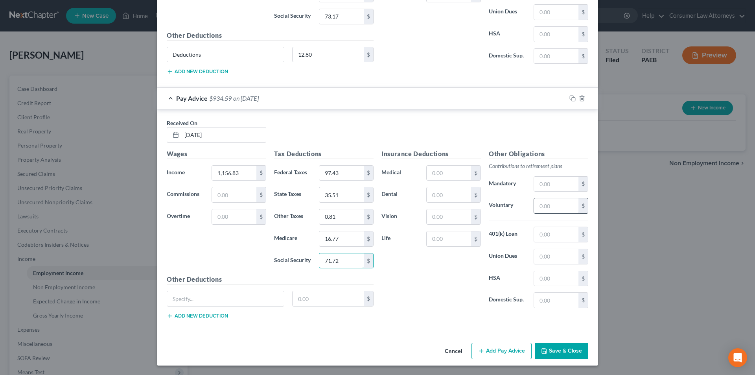
type input "71.72"
click at [550, 205] on input "text" at bounding box center [556, 205] width 44 height 15
type input "23.14"
click at [249, 295] on input "text" at bounding box center [225, 298] width 117 height 15
type input "Deductions"
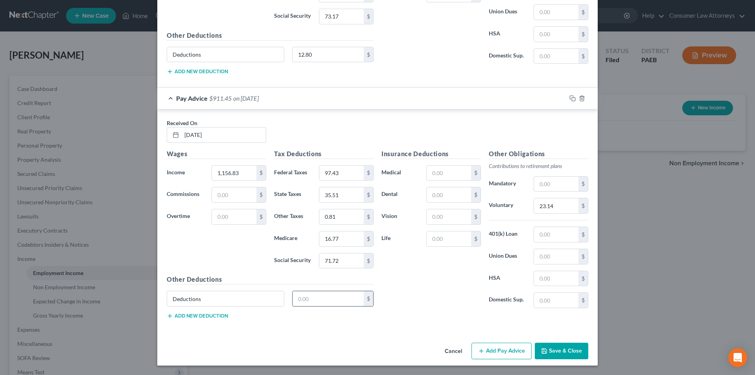
click at [305, 302] on input "text" at bounding box center [329, 298] width 72 height 15
type input "12.57"
click at [502, 349] on button "Add Pay Advice" at bounding box center [502, 351] width 60 height 17
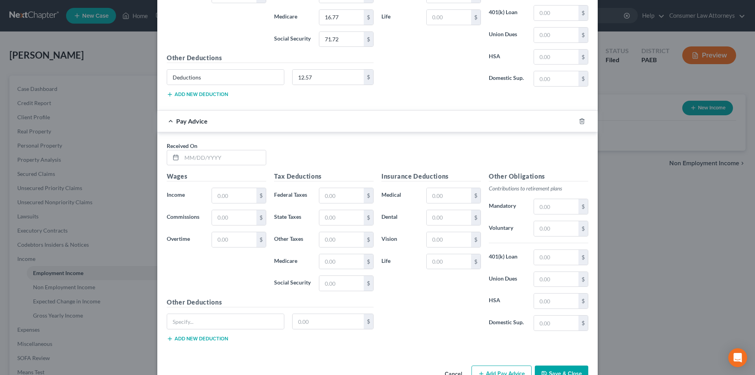
scroll to position [2635, 0]
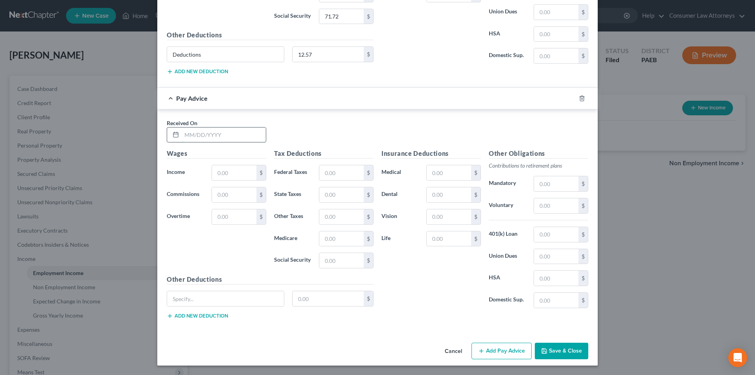
click at [227, 140] on input "text" at bounding box center [224, 134] width 84 height 15
type input "[DATE]"
click at [227, 176] on input "text" at bounding box center [234, 172] width 44 height 15
type input "1,156.81"
click at [328, 171] on input "text" at bounding box center [341, 172] width 44 height 15
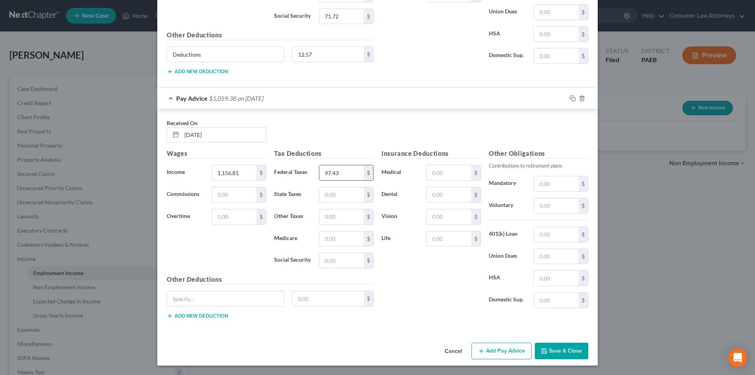
type input "97.43"
type input "35.51"
type input "0.81"
type input "16.77"
type input "71.72"
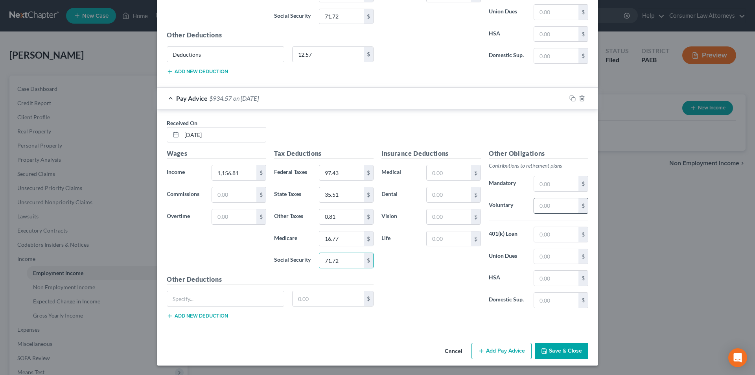
click at [554, 205] on input "text" at bounding box center [556, 205] width 44 height 15
type input "23.14"
click at [256, 303] on input "text" at bounding box center [225, 298] width 117 height 15
type input "Deductions"
click at [302, 300] on input "text" at bounding box center [329, 298] width 72 height 15
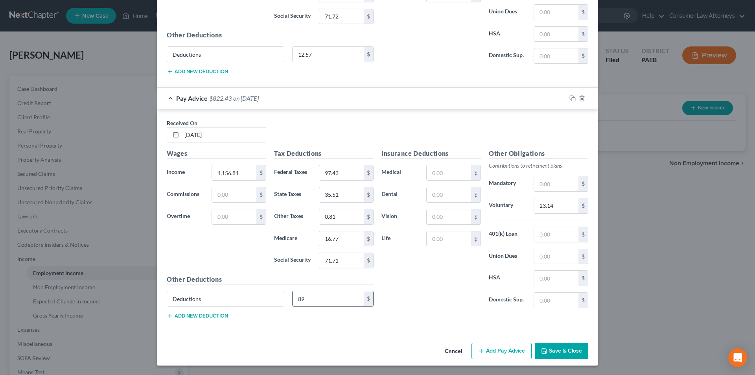
type input "8"
type input "12.57"
click at [506, 351] on button "Add Pay Advice" at bounding box center [502, 351] width 60 height 17
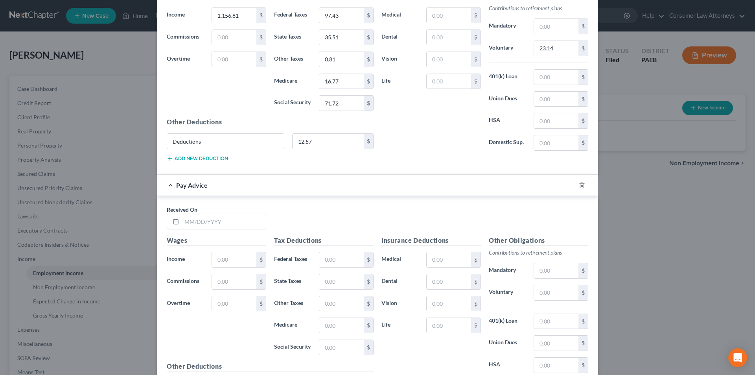
scroll to position [2879, 0]
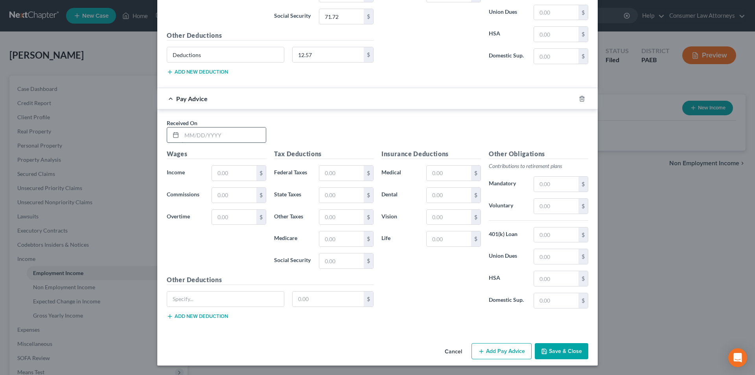
click at [227, 136] on input "text" at bounding box center [224, 134] width 84 height 15
click at [220, 136] on input "text" at bounding box center [224, 134] width 84 height 15
type input "[DATE]"
click at [222, 174] on input "text" at bounding box center [234, 173] width 44 height 15
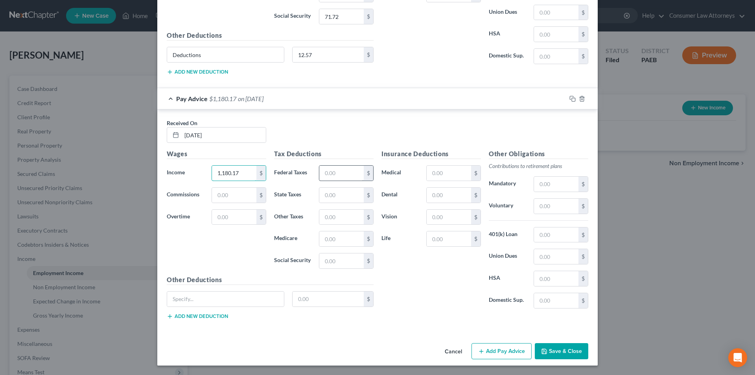
type input "1,180.17"
click at [330, 174] on input "text" at bounding box center [341, 173] width 44 height 15
type input "100.17"
type input "36.23"
type input "0.83"
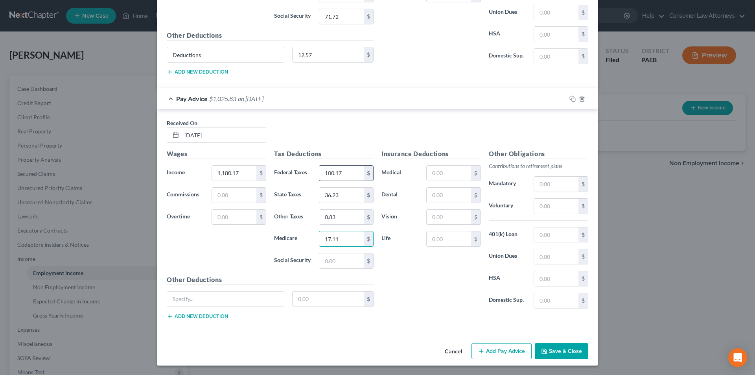
type input "17.11"
type input "73.17"
click at [552, 208] on input "text" at bounding box center [556, 206] width 44 height 15
type input "23.60"
click at [264, 298] on input "text" at bounding box center [225, 299] width 117 height 15
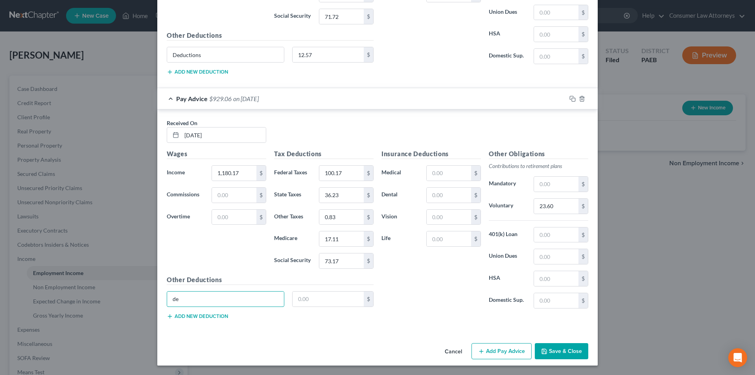
type input "Deductions"
click at [312, 300] on input "text" at bounding box center [329, 299] width 72 height 15
type input "12.80"
click at [504, 350] on button "Add Pay Advice" at bounding box center [502, 351] width 60 height 17
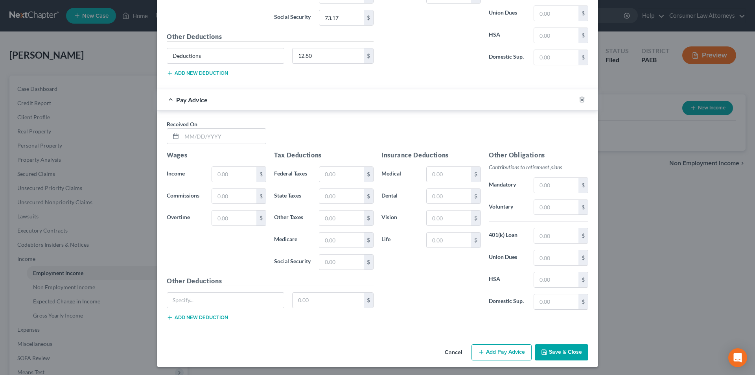
scroll to position [3123, 0]
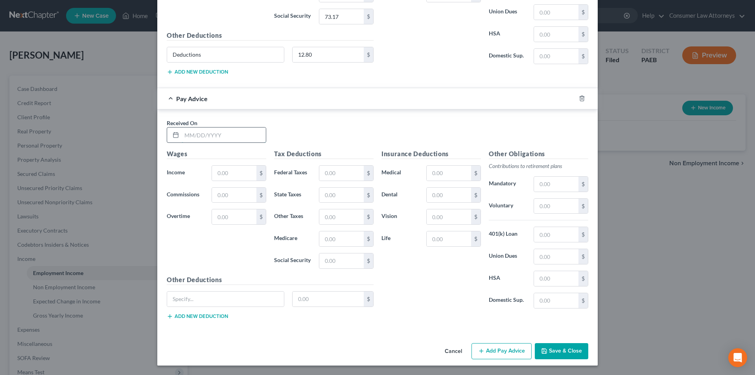
click at [222, 139] on input "text" at bounding box center [224, 134] width 84 height 15
type input "[DATE]"
click at [229, 176] on input "text" at bounding box center [234, 173] width 44 height 15
type input "1,019.35"
click at [332, 173] on input "text" at bounding box center [341, 173] width 44 height 15
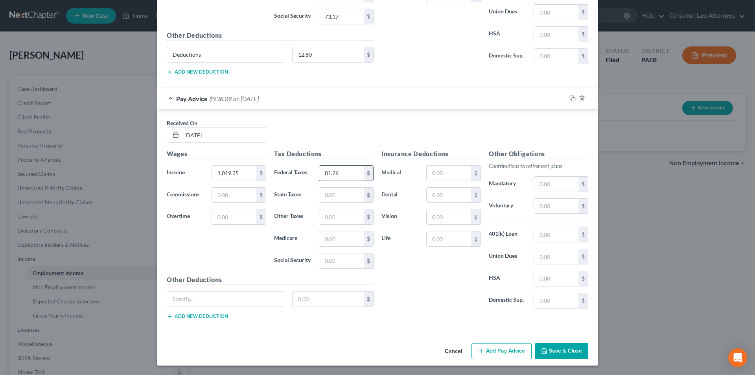
type input "81.26"
type input "31.29"
type input "0.71"
type input "14.78"
type input "63.20"
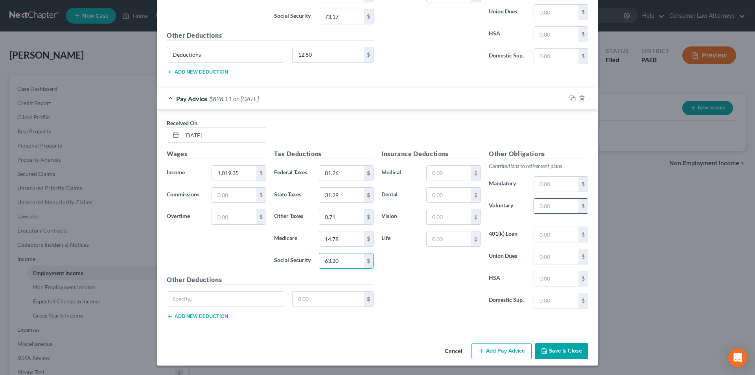
click at [559, 210] on input "text" at bounding box center [556, 206] width 44 height 15
type input "20.39"
click at [220, 299] on input "text" at bounding box center [225, 299] width 117 height 15
type input "Deductions"
click at [302, 303] on input "text" at bounding box center [329, 299] width 72 height 15
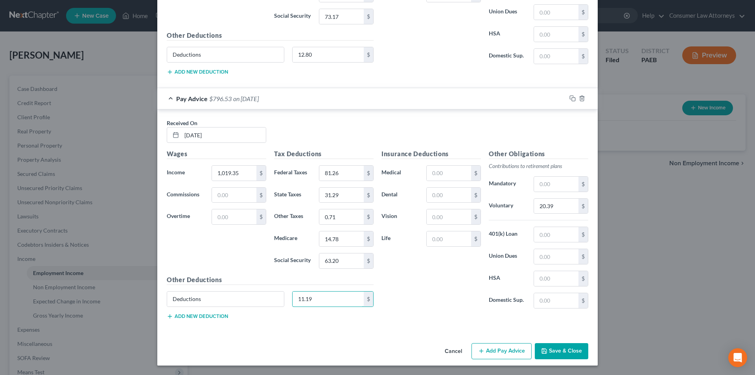
type input "11.19"
click at [492, 349] on button "Add Pay Advice" at bounding box center [502, 351] width 60 height 17
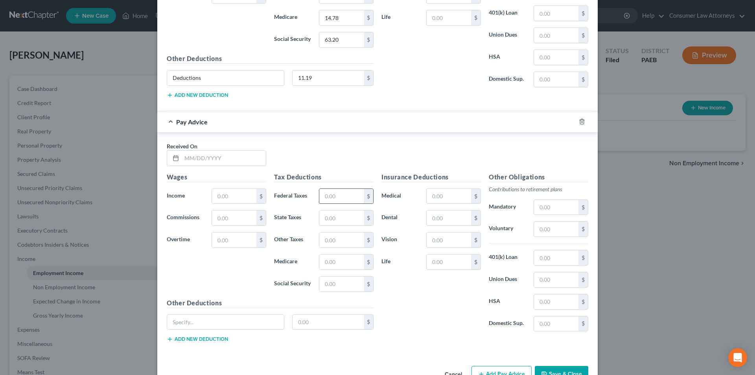
scroll to position [3368, 0]
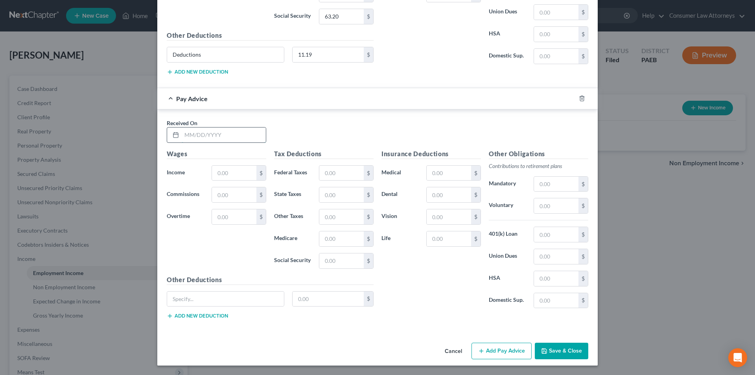
click at [207, 137] on input "text" at bounding box center [224, 134] width 84 height 15
type input "[DATE]"
click at [225, 174] on input "text" at bounding box center [234, 173] width 44 height 15
type input "1,055.67"
click at [340, 173] on input "text" at bounding box center [341, 173] width 44 height 15
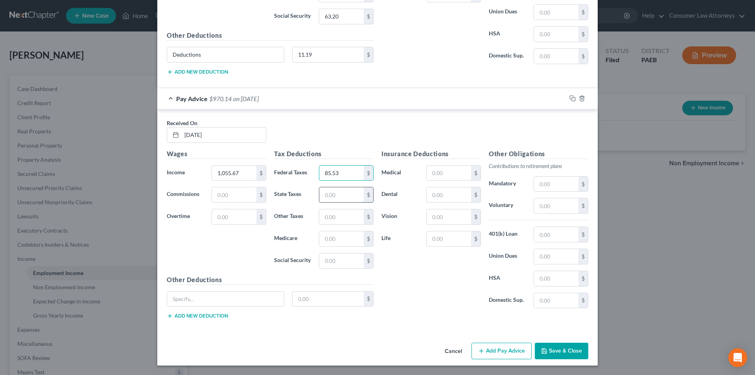
type input "85.53"
click at [342, 194] on input "text" at bounding box center [341, 194] width 44 height 15
type input "32.41"
click at [340, 218] on input "text" at bounding box center [341, 216] width 44 height 15
type input "0.74"
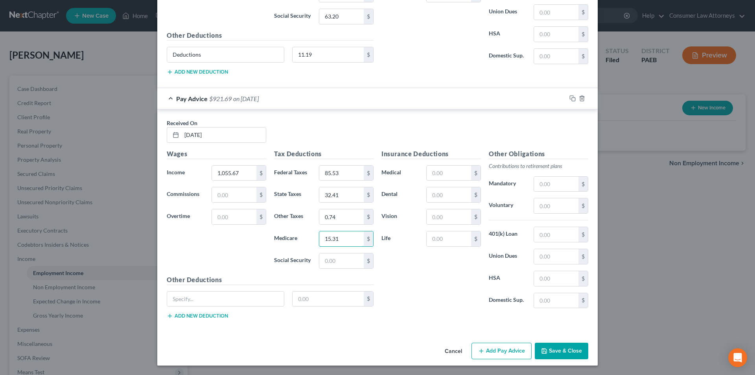
type input "15.31"
type input "65.45"
click at [542, 206] on input "text" at bounding box center [556, 205] width 44 height 15
type input "21.11"
click at [253, 307] on div at bounding box center [226, 299] width 118 height 16
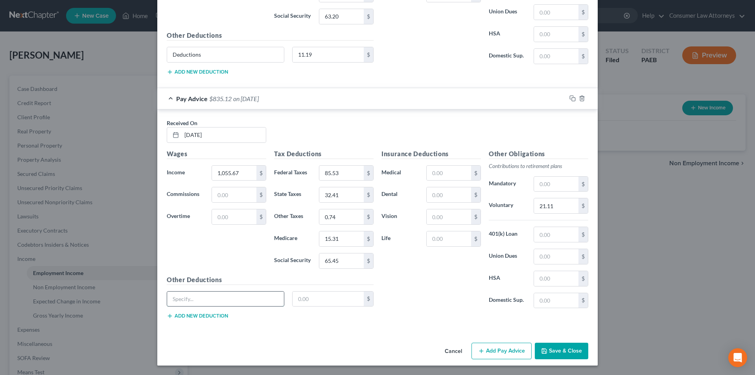
click at [236, 297] on input "text" at bounding box center [225, 299] width 117 height 15
type input "Deductions"
click at [302, 301] on input "text" at bounding box center [329, 299] width 72 height 15
type input "11.56"
drag, startPoint x: 493, startPoint y: 356, endPoint x: 500, endPoint y: 355, distance: 7.1
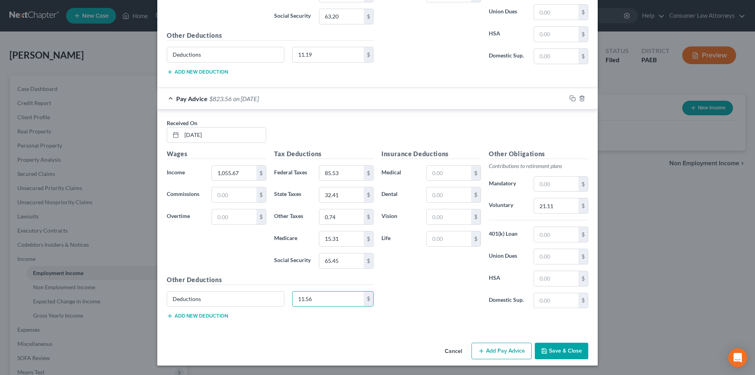
click at [493, 356] on button "Add Pay Advice" at bounding box center [502, 351] width 60 height 17
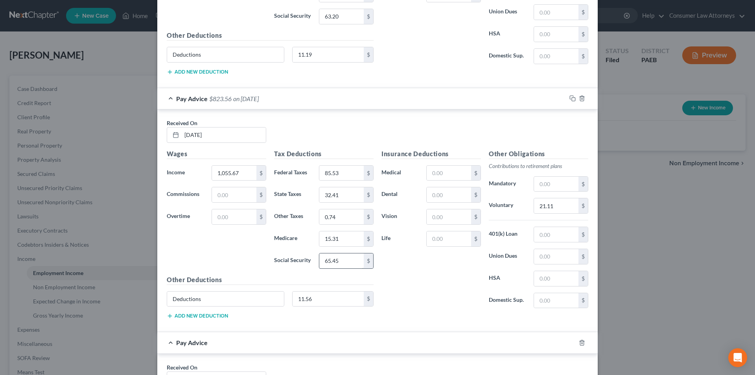
scroll to position [3612, 0]
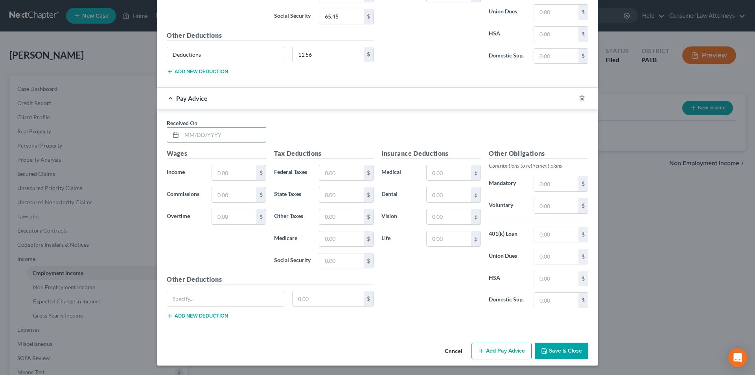
click at [243, 138] on input "text" at bounding box center [224, 134] width 84 height 15
type input "[DATE]"
click at [240, 171] on input "text" at bounding box center [234, 172] width 44 height 15
type input "1,172.38"
click at [335, 176] on input "text" at bounding box center [341, 172] width 44 height 15
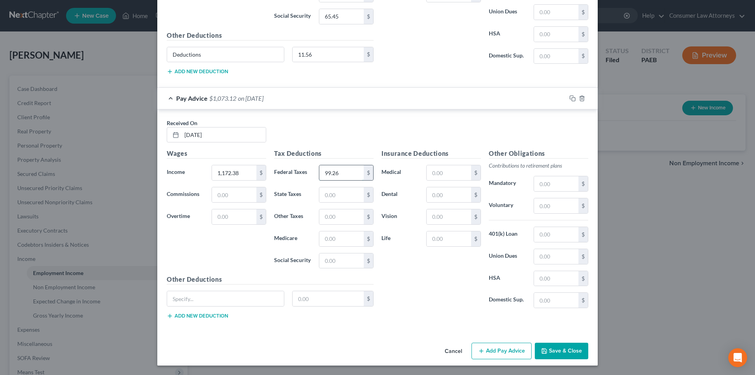
type input "99.26"
type input "35.99"
type input "0.82"
type input "17.00"
type input "72.69"
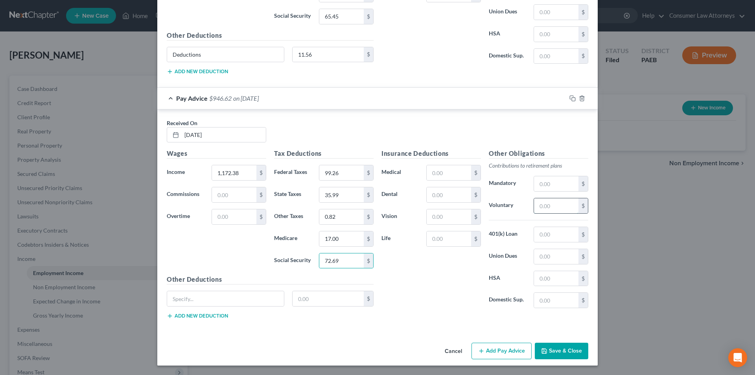
click at [553, 206] on input "text" at bounding box center [556, 205] width 44 height 15
type input "23.45"
click at [238, 296] on input "text" at bounding box center [225, 298] width 117 height 15
type input "Deductions"
click at [316, 301] on input "text" at bounding box center [329, 298] width 72 height 15
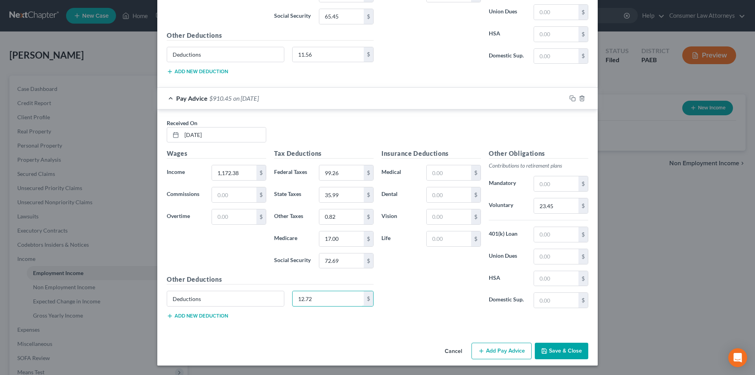
type input "12.72"
click at [492, 354] on button "Add Pay Advice" at bounding box center [502, 351] width 60 height 17
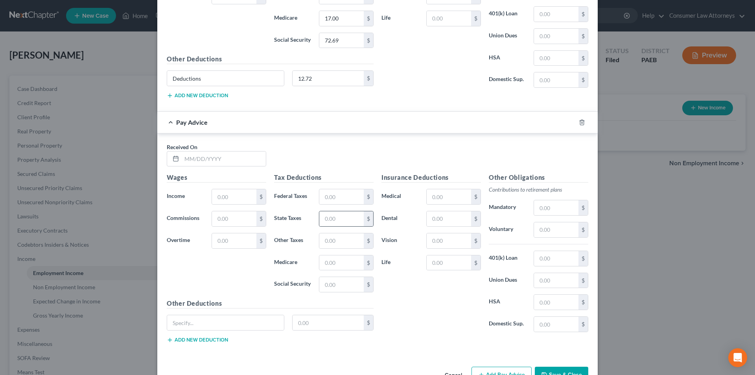
scroll to position [3856, 0]
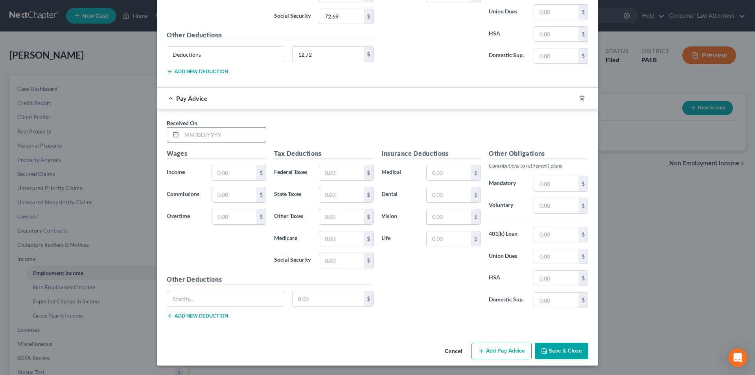
click at [238, 133] on input "text" at bounding box center [224, 134] width 84 height 15
type input "[DATE]"
click at [228, 168] on input "text" at bounding box center [234, 172] width 44 height 15
type input "1,172.39"
click at [339, 173] on input "text" at bounding box center [341, 172] width 44 height 15
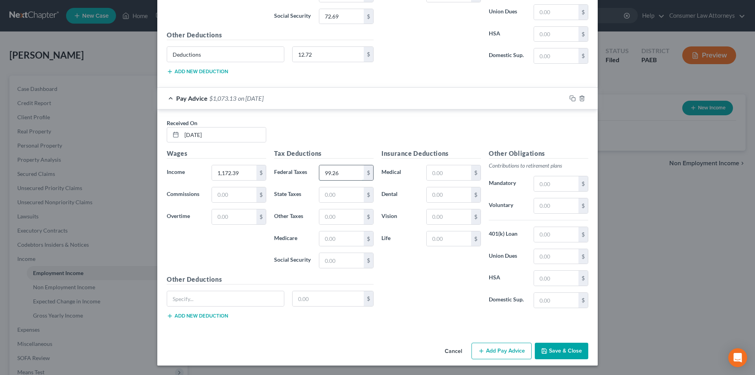
type input "99.26"
type input "35.99"
type input "0.82"
type input "17.00"
type input "72.69"
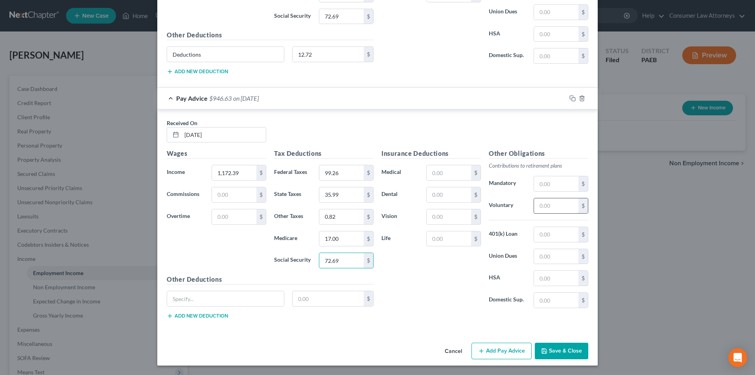
click at [554, 208] on input "text" at bounding box center [556, 205] width 44 height 15
type input "23.45"
click at [246, 298] on input "text" at bounding box center [225, 298] width 117 height 15
type input "Deductions"
click at [308, 296] on input "text" at bounding box center [329, 298] width 72 height 15
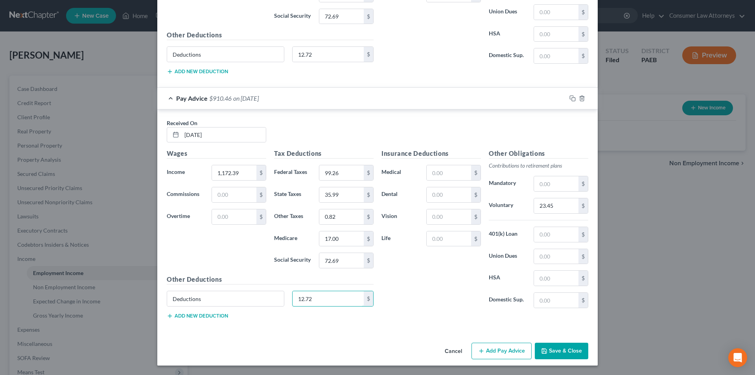
type input "12.72"
click at [512, 347] on button "Add Pay Advice" at bounding box center [502, 351] width 60 height 17
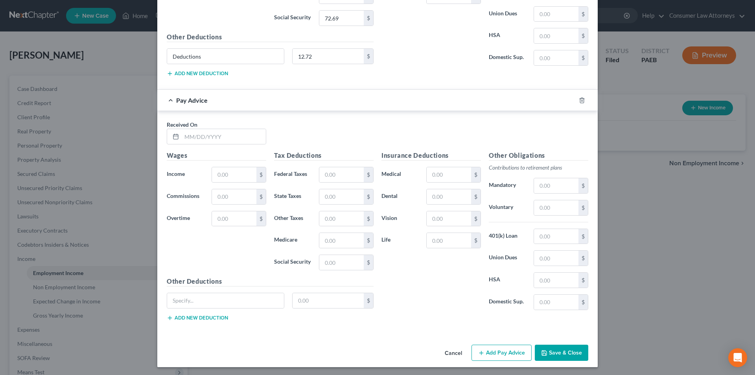
scroll to position [4100, 0]
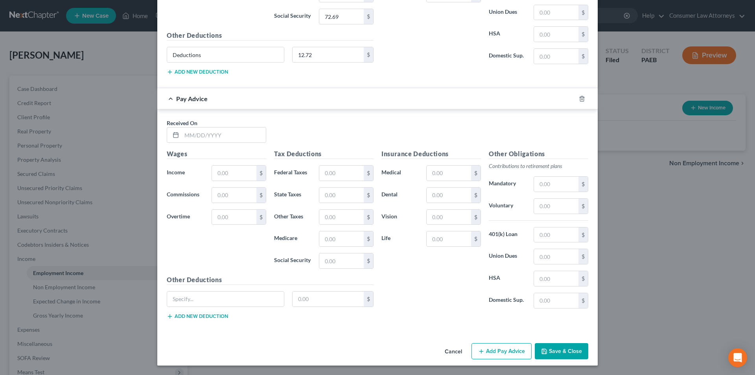
click at [235, 145] on div "Received On *" at bounding box center [378, 134] width 430 height 30
click at [231, 135] on input "text" at bounding box center [224, 134] width 84 height 15
type input "[DATE]"
click at [222, 177] on input "text" at bounding box center [234, 173] width 44 height 15
type input "1,250.20"
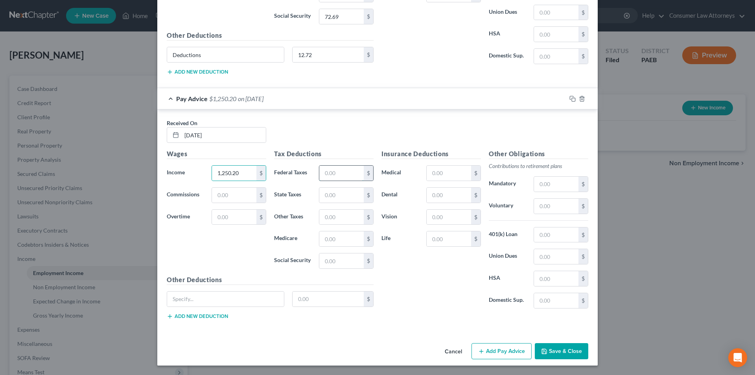
click at [336, 173] on input "text" at bounding box center [341, 173] width 44 height 15
type input "108.41"
type input "38.38"
type input "0.88"
type input "18.16"
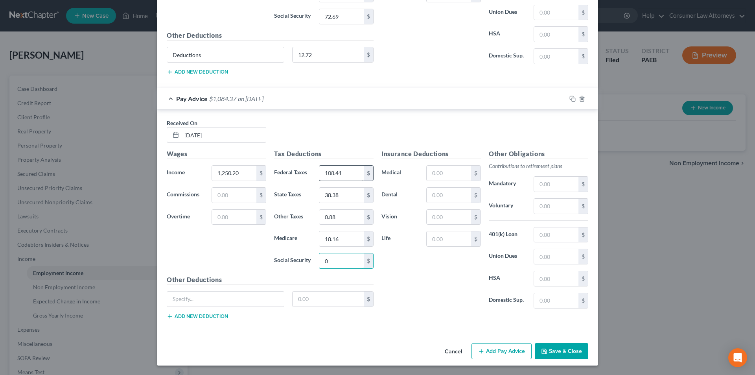
type input "0"
type input "18.13"
type input "77.51"
click at [555, 202] on input "text" at bounding box center [556, 206] width 44 height 15
type input "25.01"
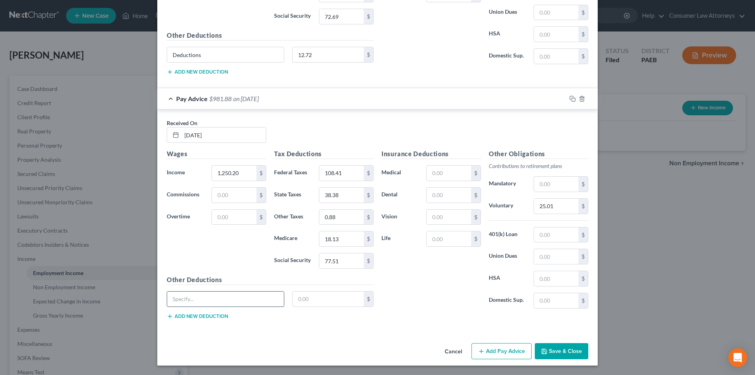
click at [229, 301] on input "text" at bounding box center [225, 299] width 117 height 15
type input "Deductions"
click at [308, 303] on input "text" at bounding box center [329, 299] width 72 height 15
click at [494, 350] on button "Add Pay Advice" at bounding box center [502, 351] width 60 height 17
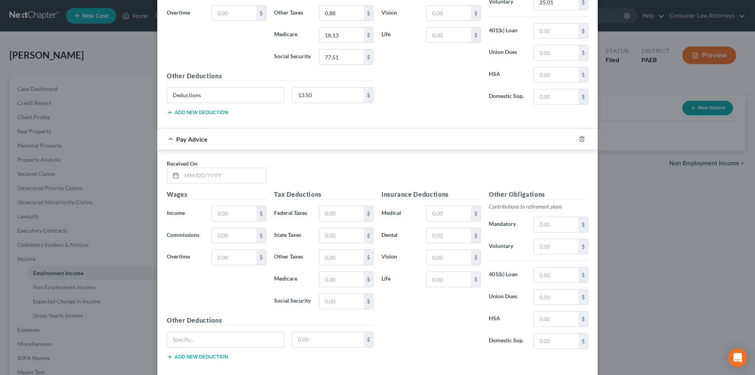
scroll to position [4345, 0]
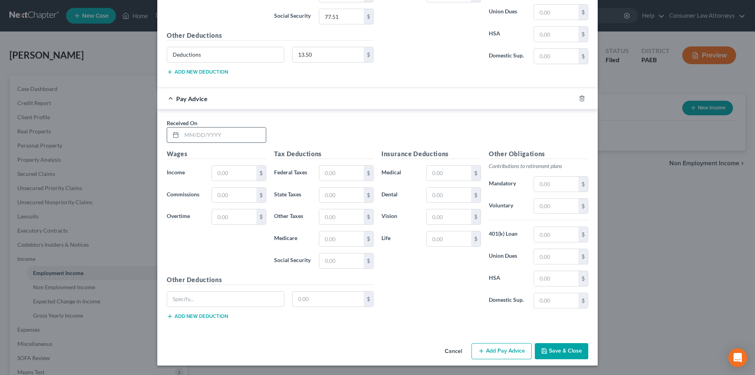
click at [242, 135] on input "text" at bounding box center [224, 134] width 84 height 15
click at [242, 173] on input "text" at bounding box center [234, 173] width 44 height 15
click at [333, 171] on input "text" at bounding box center [341, 173] width 44 height 15
click at [551, 207] on input "text" at bounding box center [556, 206] width 44 height 15
click at [233, 299] on input "text" at bounding box center [225, 299] width 117 height 15
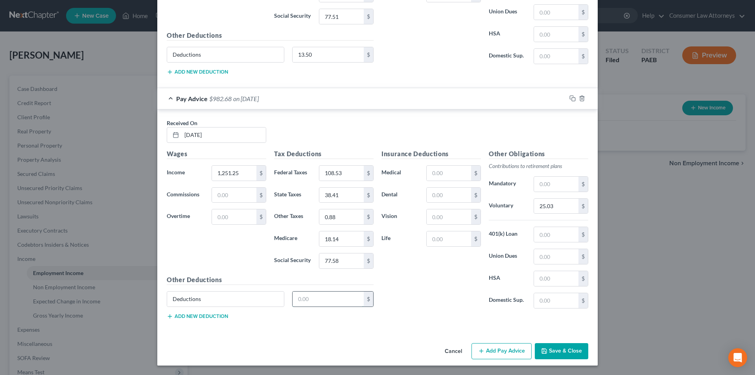
click at [308, 299] on input "text" at bounding box center [329, 299] width 72 height 15
click at [499, 348] on button "Add Pay Advice" at bounding box center [502, 351] width 60 height 17
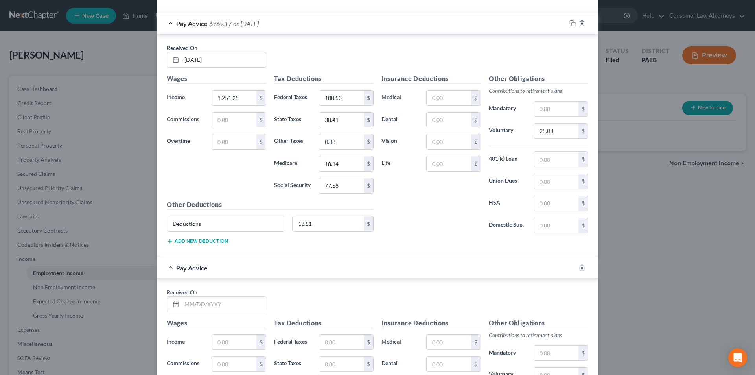
scroll to position [4541, 0]
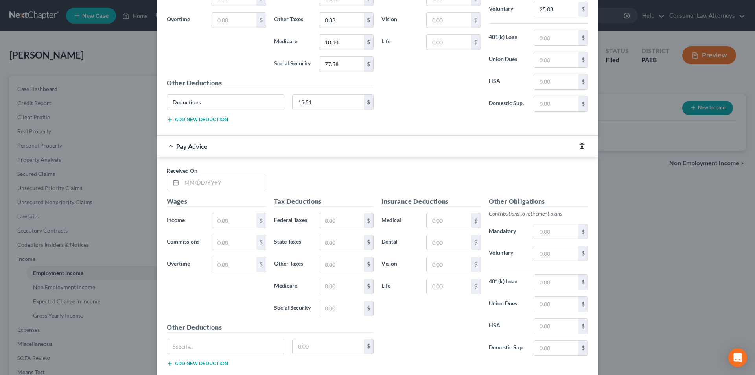
drag, startPoint x: 580, startPoint y: 147, endPoint x: 593, endPoint y: 182, distance: 37.2
click at [580, 147] on icon "button" at bounding box center [582, 146] width 6 height 6
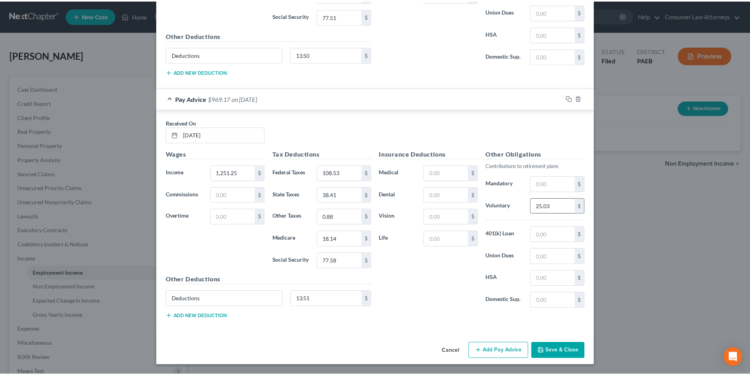
scroll to position [4345, 0]
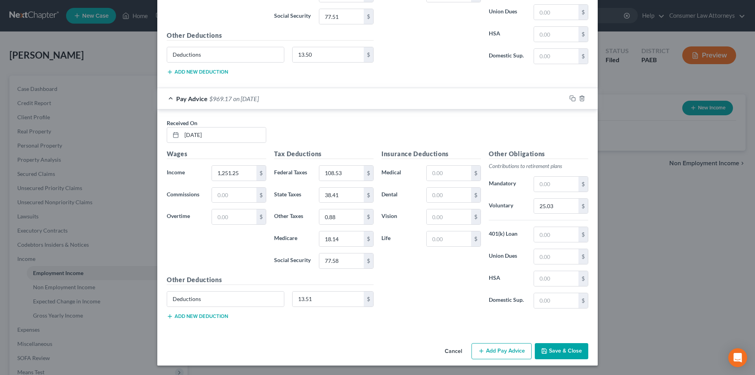
click at [563, 341] on div "Cancel Add Pay Advice Save & Close" at bounding box center [377, 353] width 441 height 26
click at [557, 350] on button "Save & Close" at bounding box center [562, 351] width 54 height 17
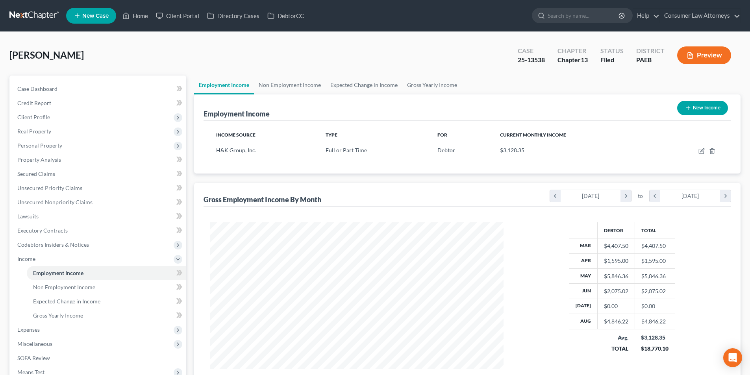
scroll to position [393310, 393148]
click at [444, 86] on link "Gross Yearly Income" at bounding box center [431, 85] width 59 height 19
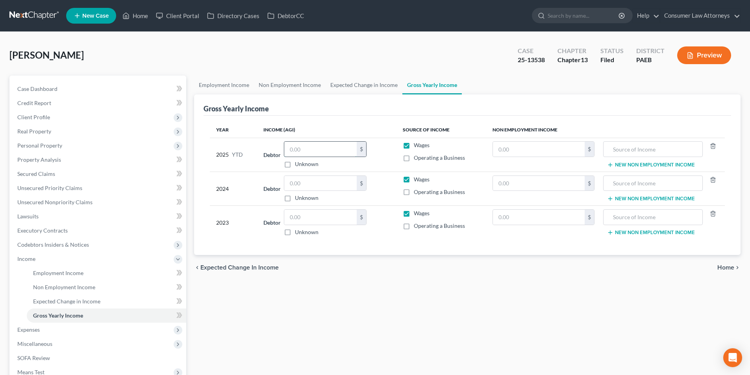
click at [305, 150] on input "text" at bounding box center [320, 149] width 72 height 15
click at [45, 148] on span "Personal Property" at bounding box center [39, 145] width 45 height 7
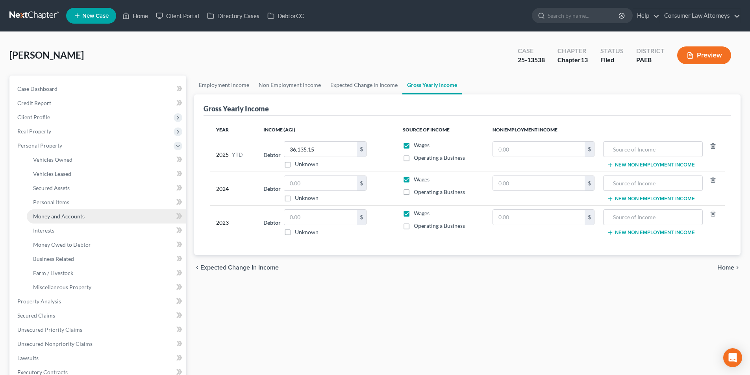
click at [63, 213] on span "Money and Accounts" at bounding box center [59, 216] width 52 height 7
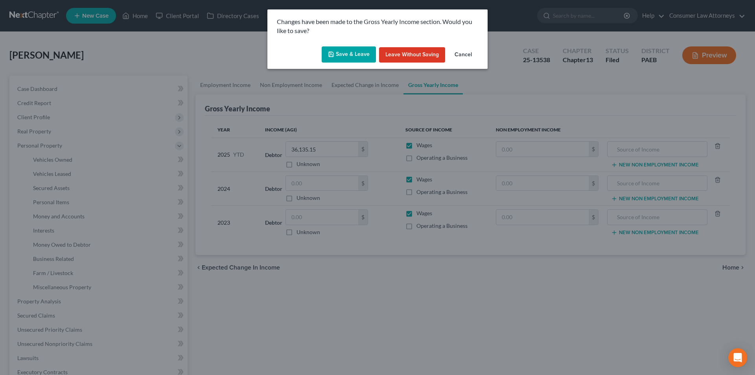
click at [342, 53] on button "Save & Leave" at bounding box center [349, 54] width 54 height 17
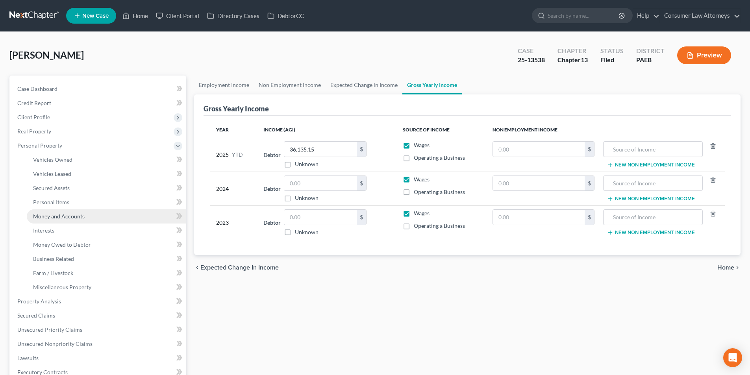
click at [55, 216] on span "Money and Accounts" at bounding box center [59, 216] width 52 height 7
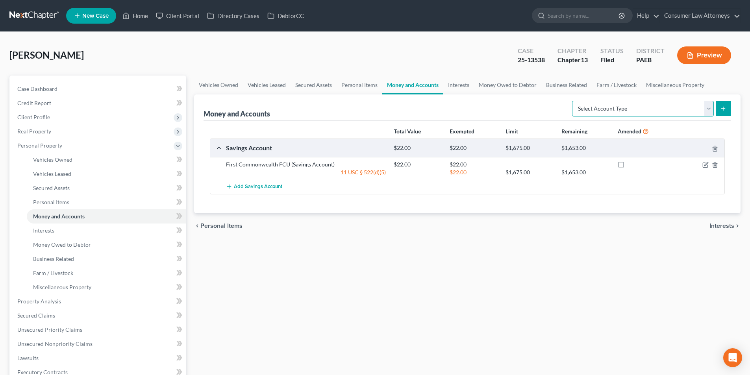
click at [630, 113] on select "Select Account Type Brokerage Cash on Hand Certificates of Deposit Checking Acc…" at bounding box center [643, 109] width 142 height 16
click at [573, 101] on select "Select Account Type Brokerage Cash on Hand Certificates of Deposit Checking Acc…" at bounding box center [643, 109] width 142 height 16
click at [721, 108] on icon "submit" at bounding box center [723, 108] width 6 height 6
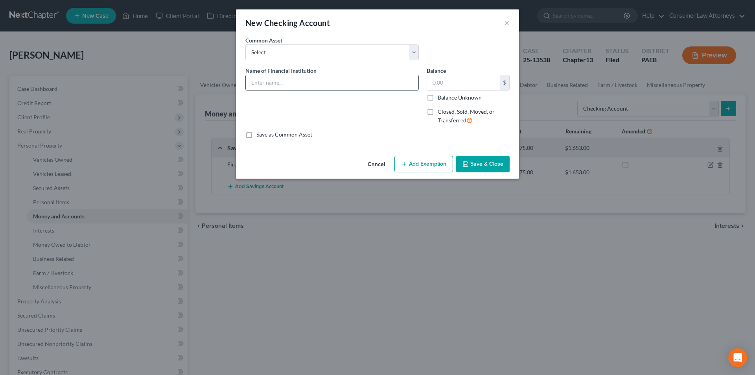
click at [310, 87] on input "text" at bounding box center [332, 82] width 173 height 15
click at [281, 81] on input "First Commwealth FCU" at bounding box center [332, 82] width 173 height 15
click at [467, 84] on input "text" at bounding box center [463, 82] width 73 height 15
click at [450, 85] on input "text" at bounding box center [463, 82] width 73 height 15
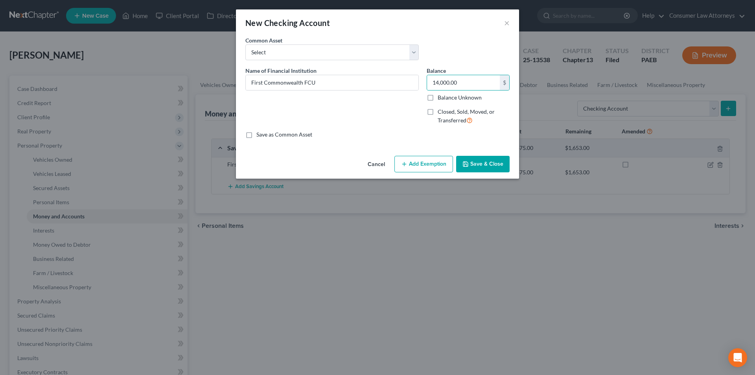
click at [491, 159] on button "Save & Close" at bounding box center [483, 164] width 54 height 17
